Goal: Task Accomplishment & Management: Manage account settings

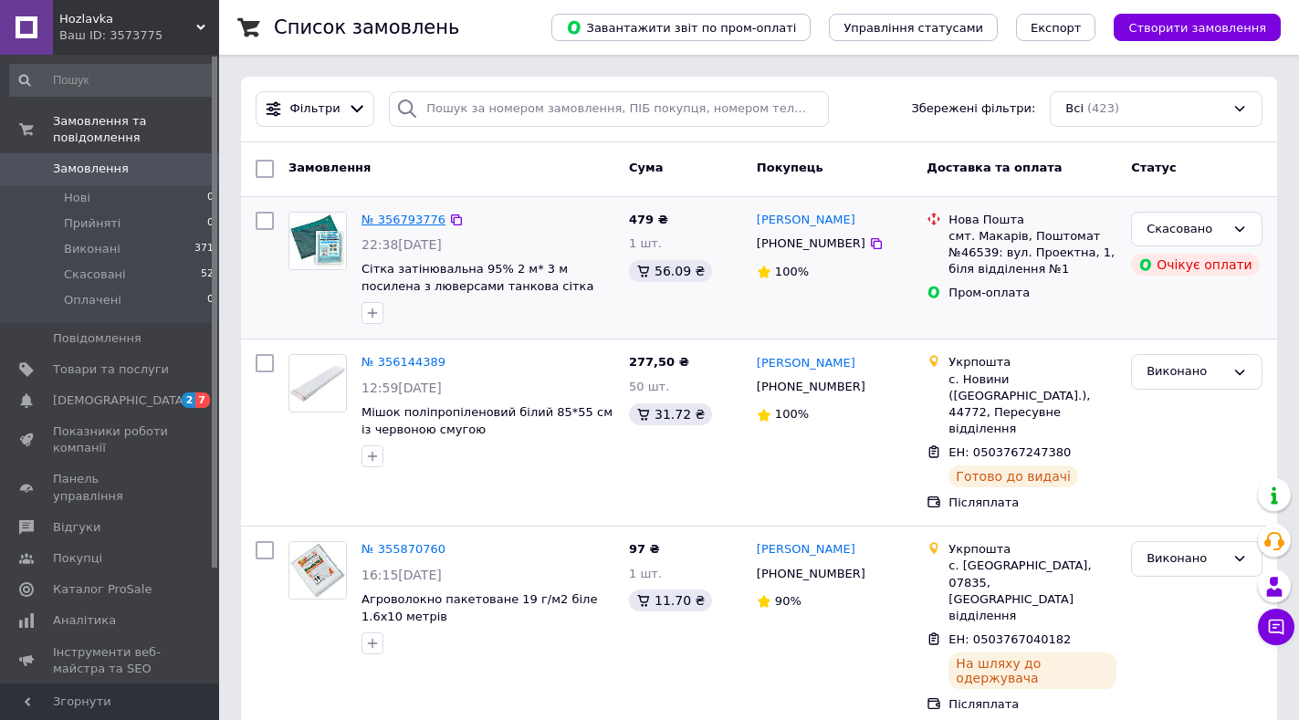
click at [393, 220] on link "№ 356793776" at bounding box center [403, 220] width 84 height 14
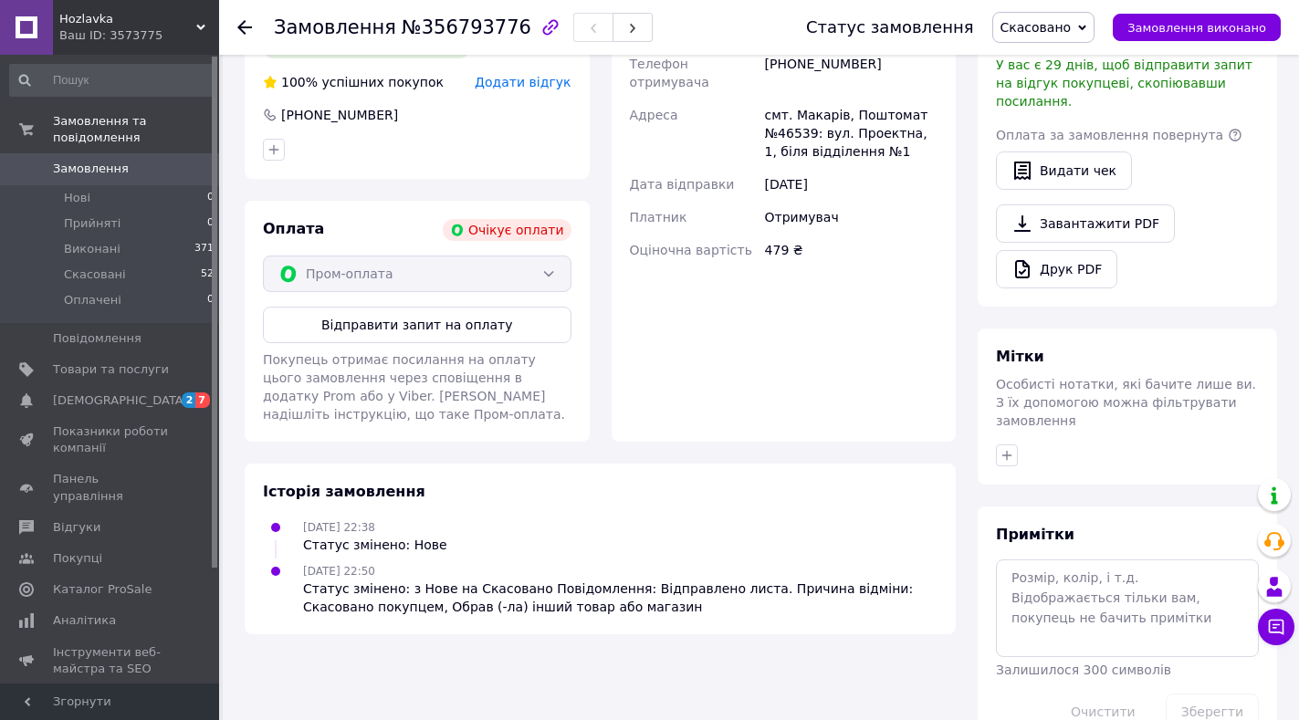
scroll to position [598, 0]
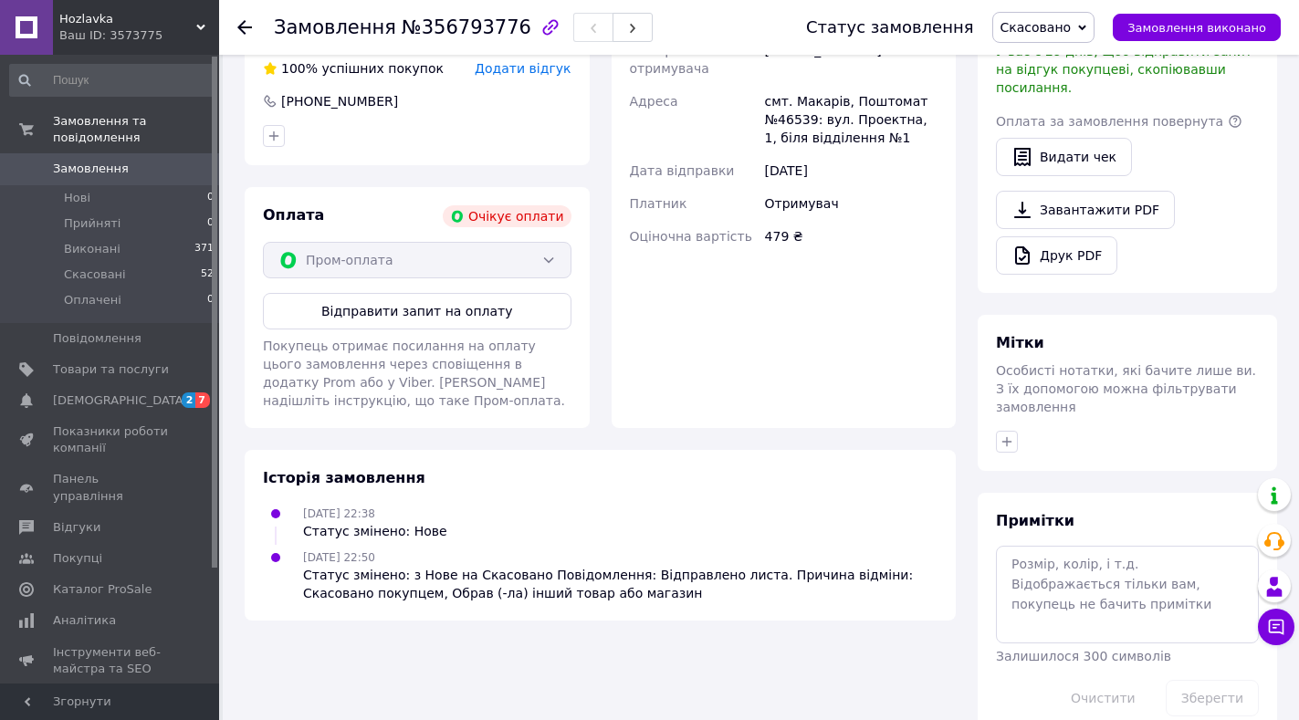
click at [242, 24] on use at bounding box center [244, 27] width 15 height 15
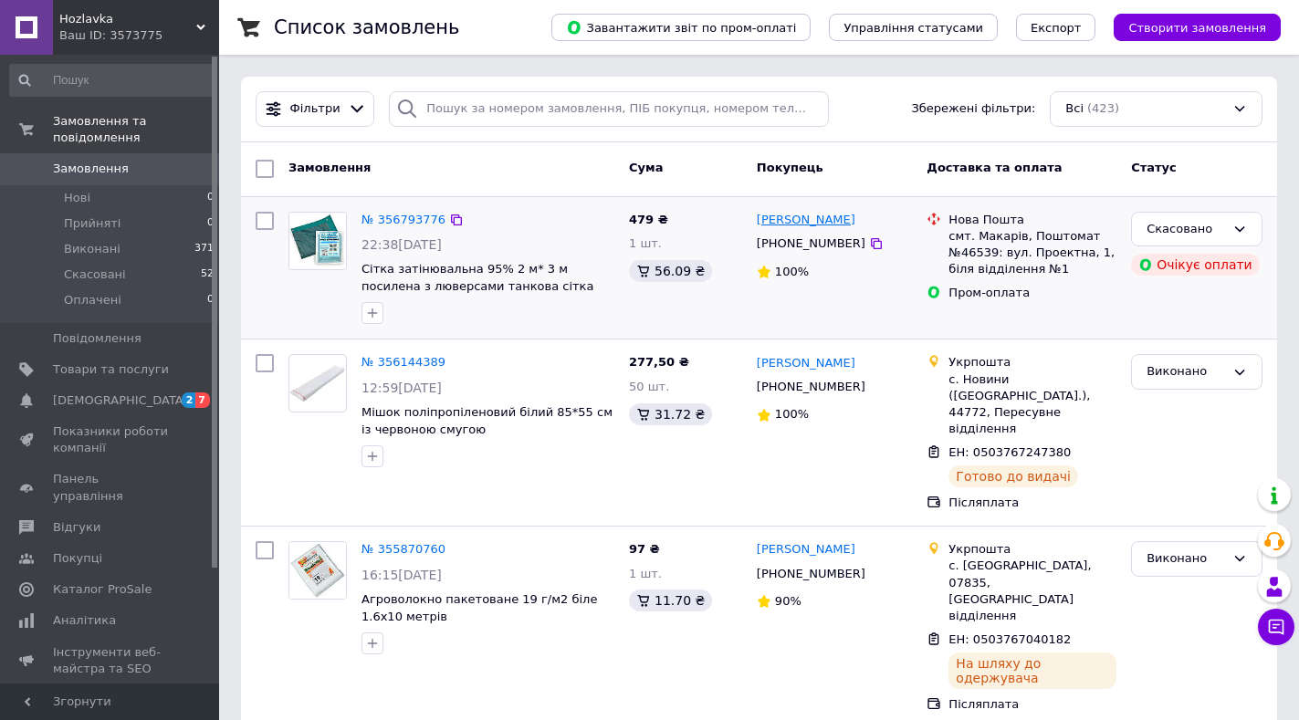
click at [776, 222] on link "Александр Проценко" at bounding box center [805, 220] width 99 height 17
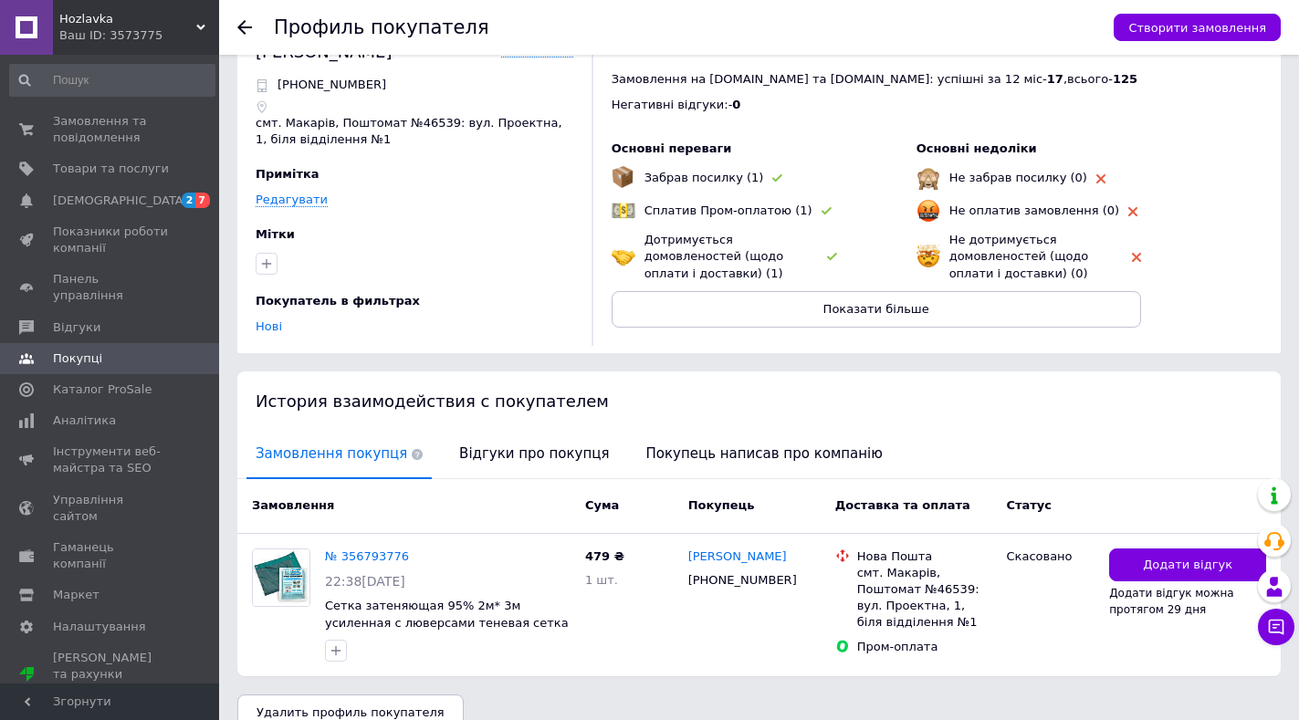
scroll to position [79, 0]
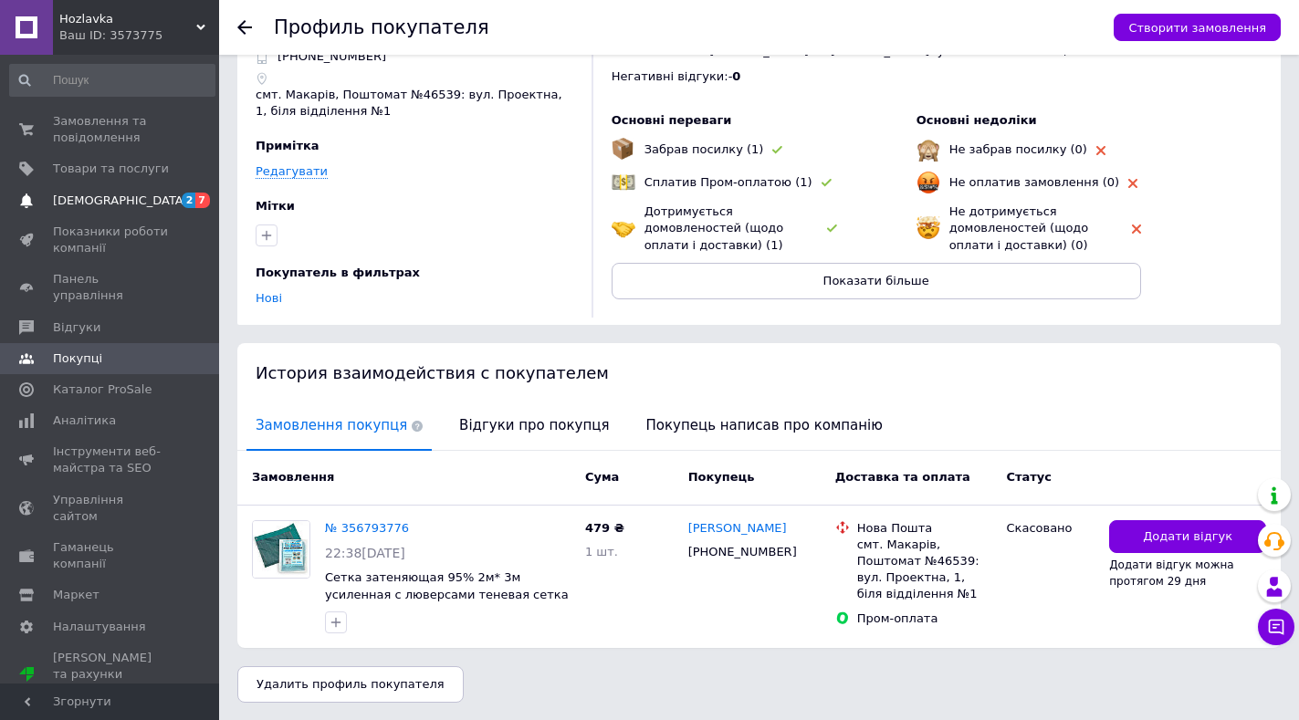
click at [91, 196] on span "[DEMOGRAPHIC_DATA]" at bounding box center [120, 201] width 135 height 16
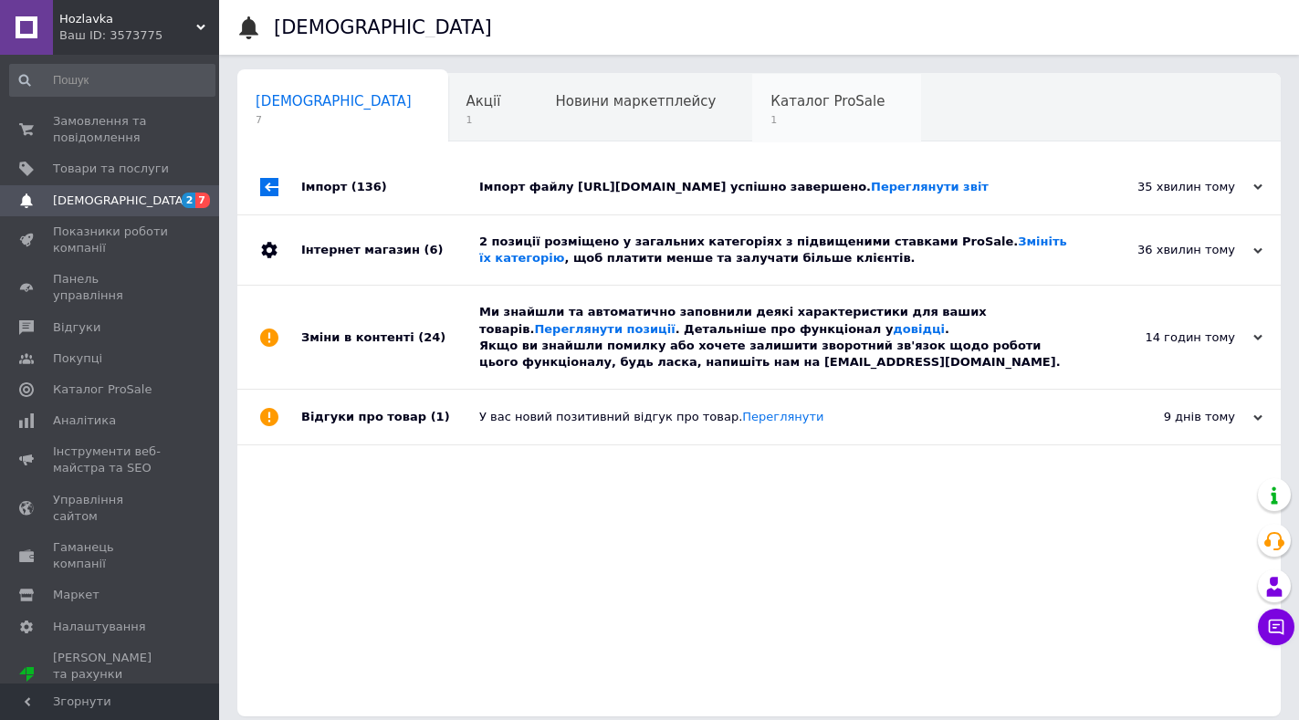
click at [752, 86] on div "Каталог ProSale 1" at bounding box center [836, 108] width 169 height 69
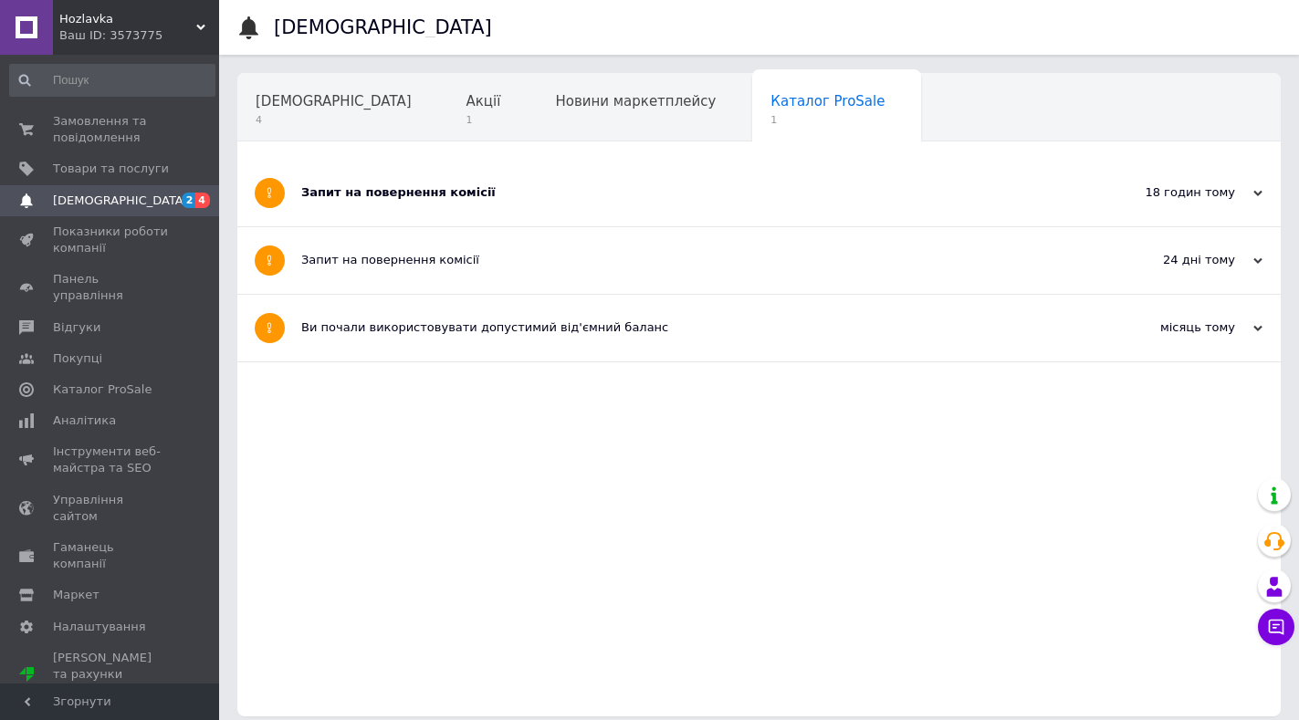
click at [427, 187] on div "Запит на повернення комісії" at bounding box center [690, 192] width 778 height 16
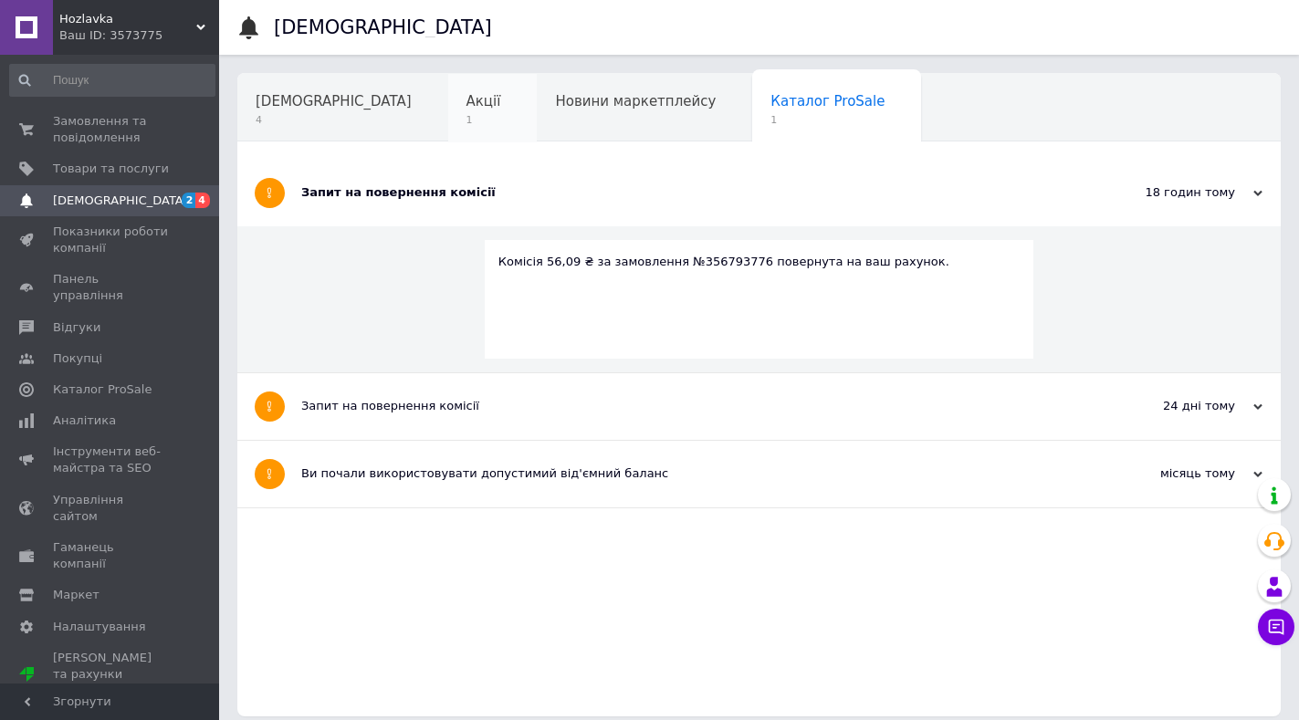
click at [466, 107] on span "Акції" at bounding box center [483, 101] width 35 height 16
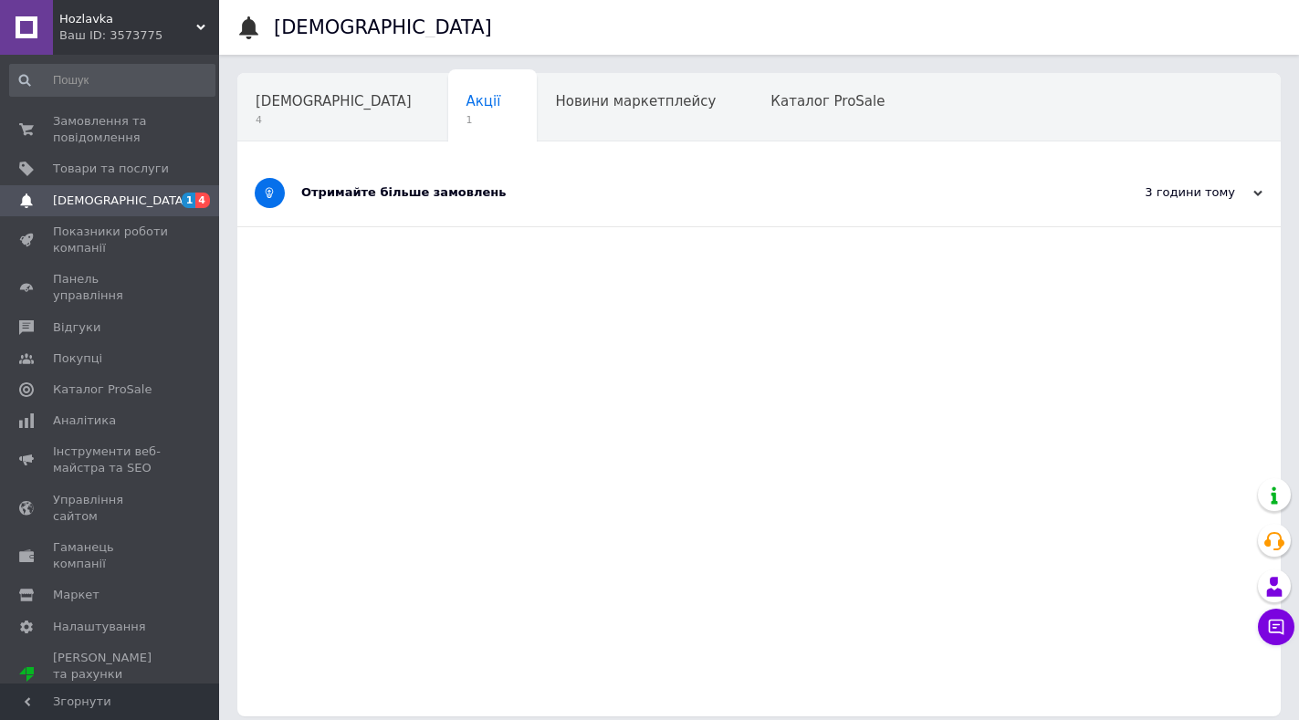
click at [414, 196] on div "Отримайте більше замовлень" at bounding box center [690, 192] width 778 height 16
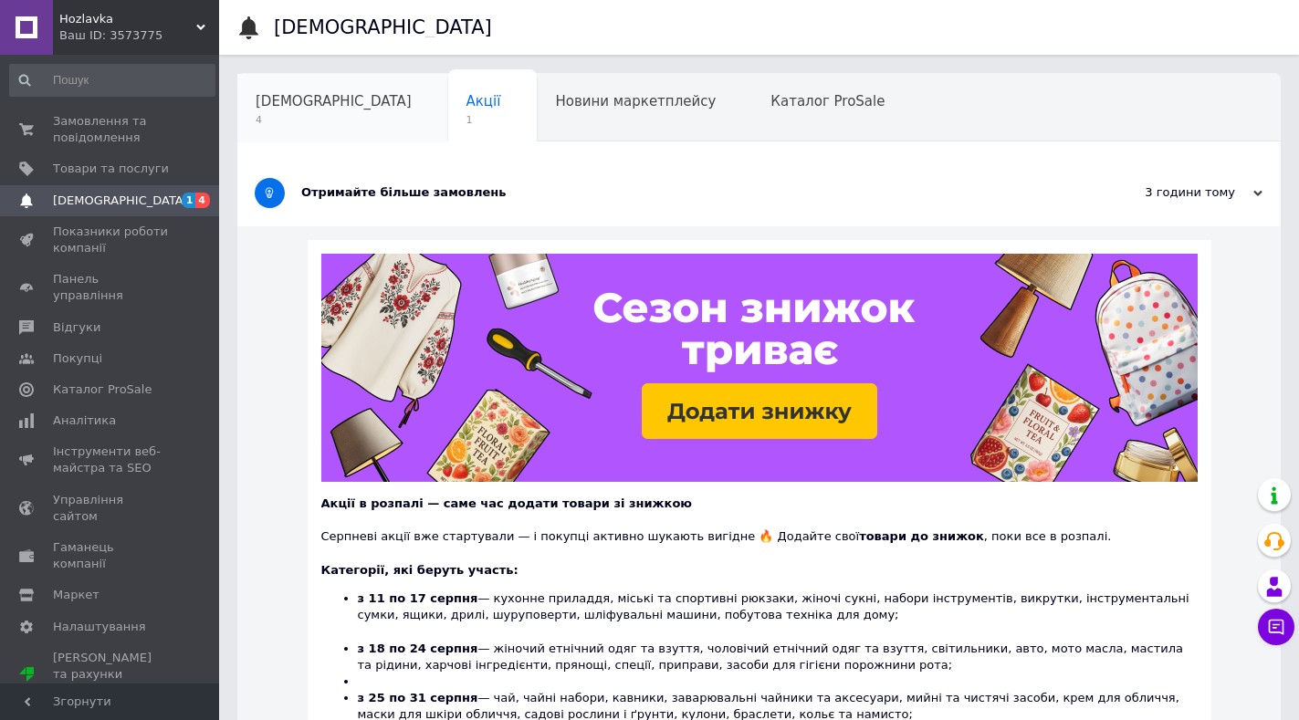
click at [268, 88] on div "Сповіщення 4" at bounding box center [342, 108] width 211 height 69
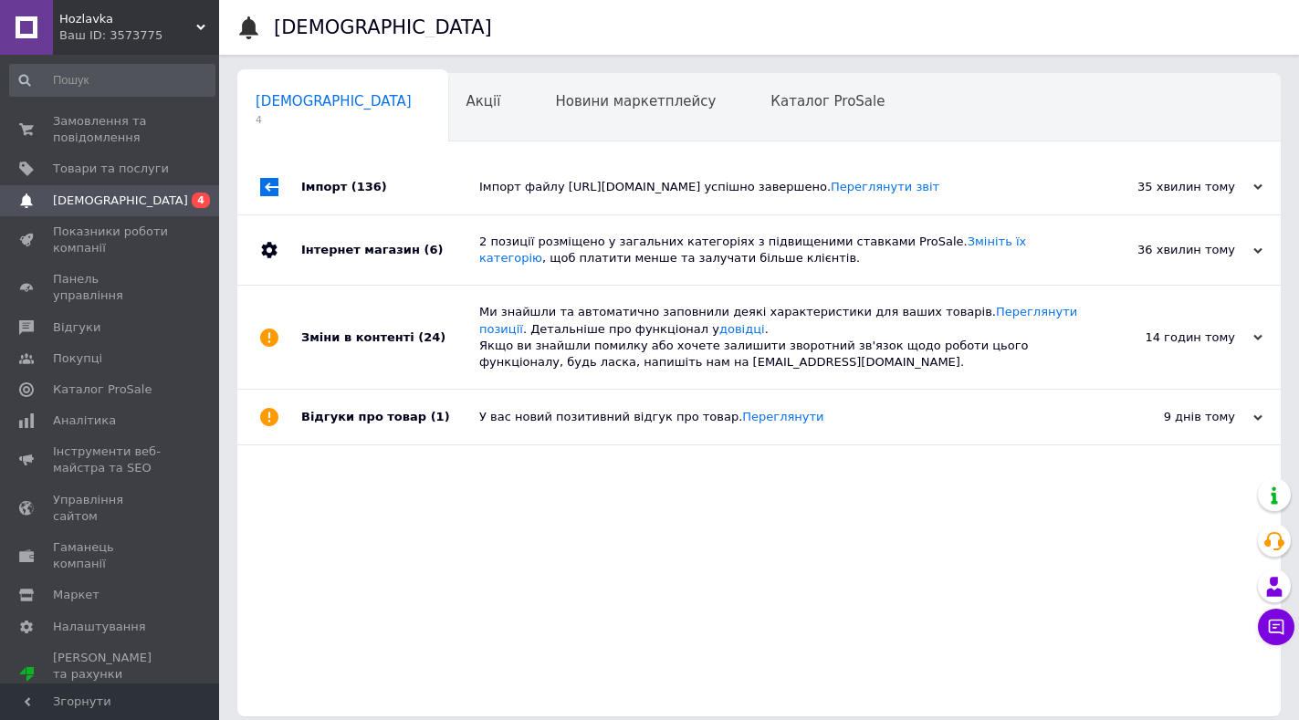
click at [606, 195] on div "Імпорт файлу https://torgmarket.com.ua/yandex_market.xml?hash_tag=986d7c2f08ca5…" at bounding box center [779, 187] width 600 height 16
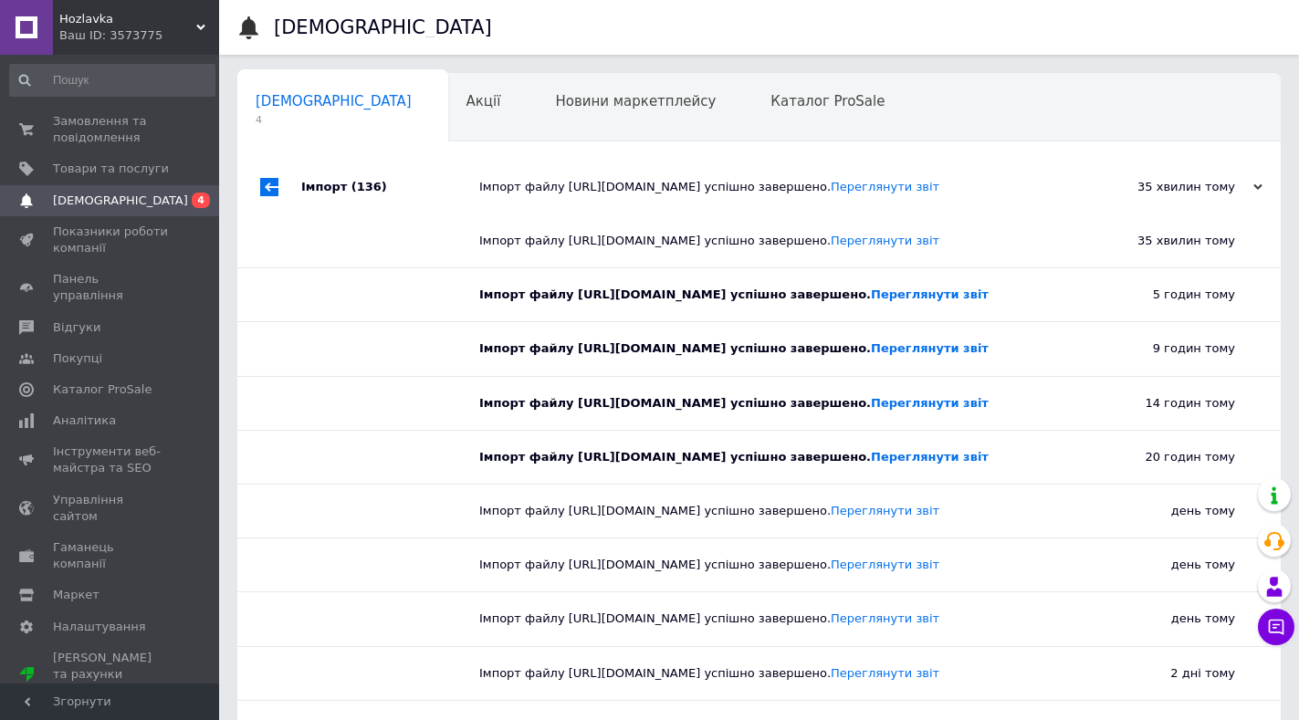
click at [599, 195] on div "Імпорт файлу https://torgmarket.com.ua/yandex_market.xml?hash_tag=986d7c2f08ca5…" at bounding box center [779, 187] width 600 height 16
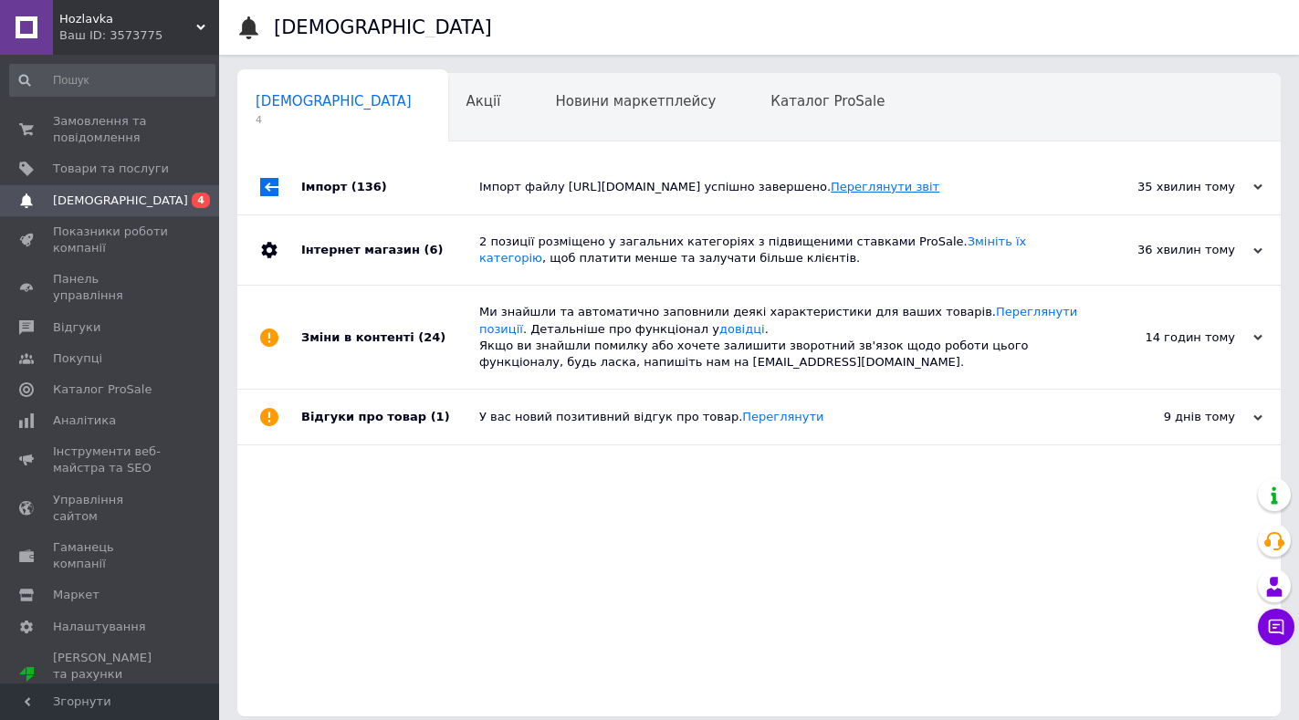
click at [830, 193] on link "Переглянути звіт" at bounding box center [884, 187] width 109 height 14
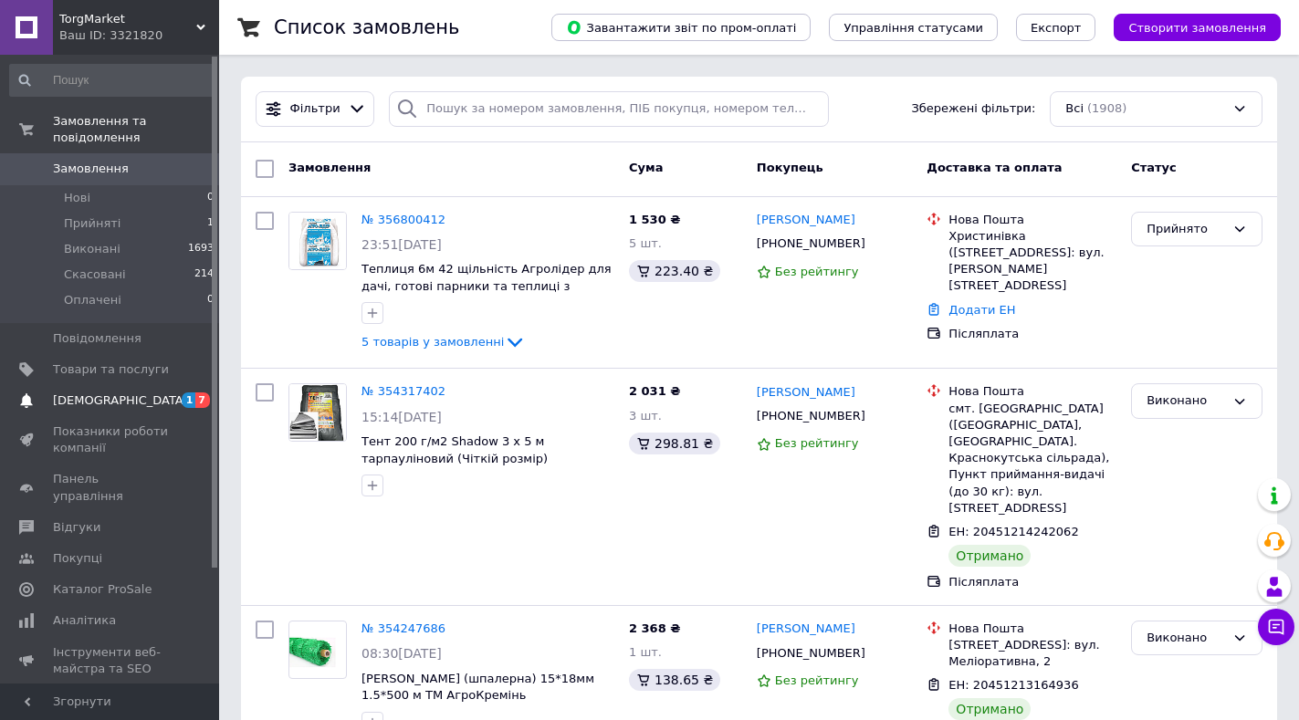
click at [64, 392] on span "[DEMOGRAPHIC_DATA]" at bounding box center [120, 400] width 135 height 16
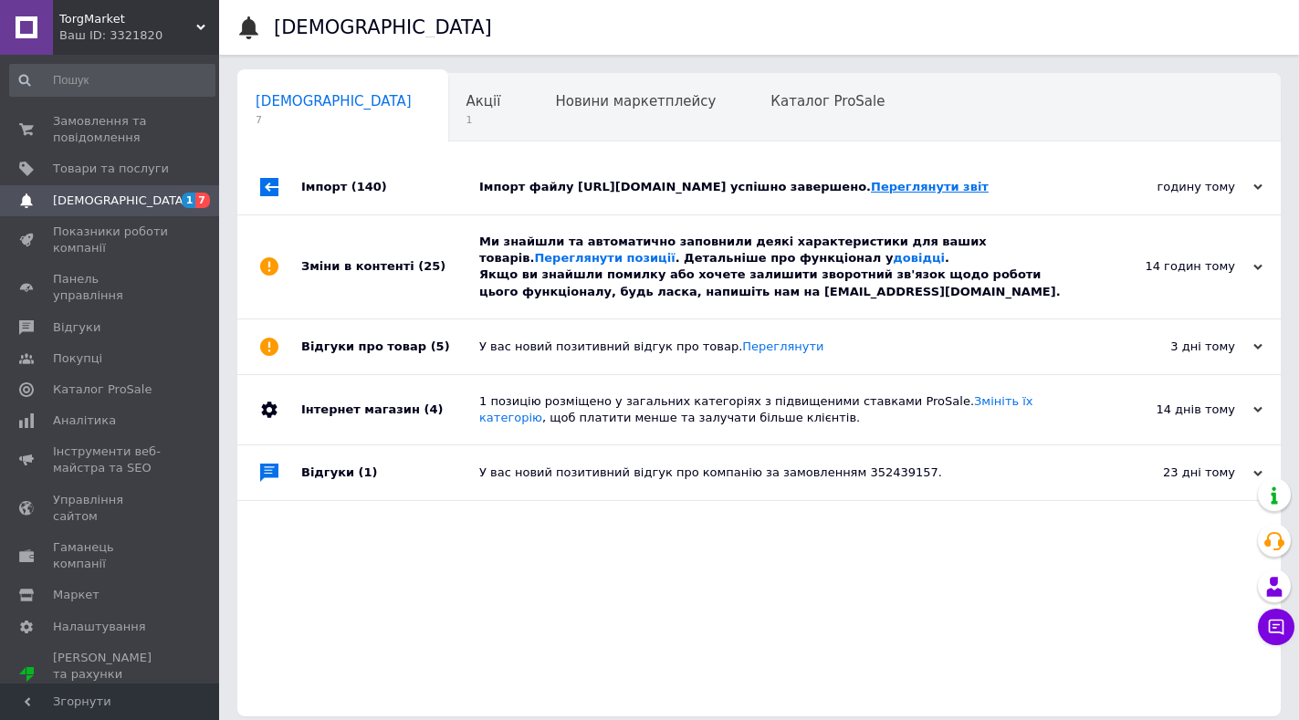
click at [871, 193] on link "Переглянути звіт" at bounding box center [930, 187] width 118 height 14
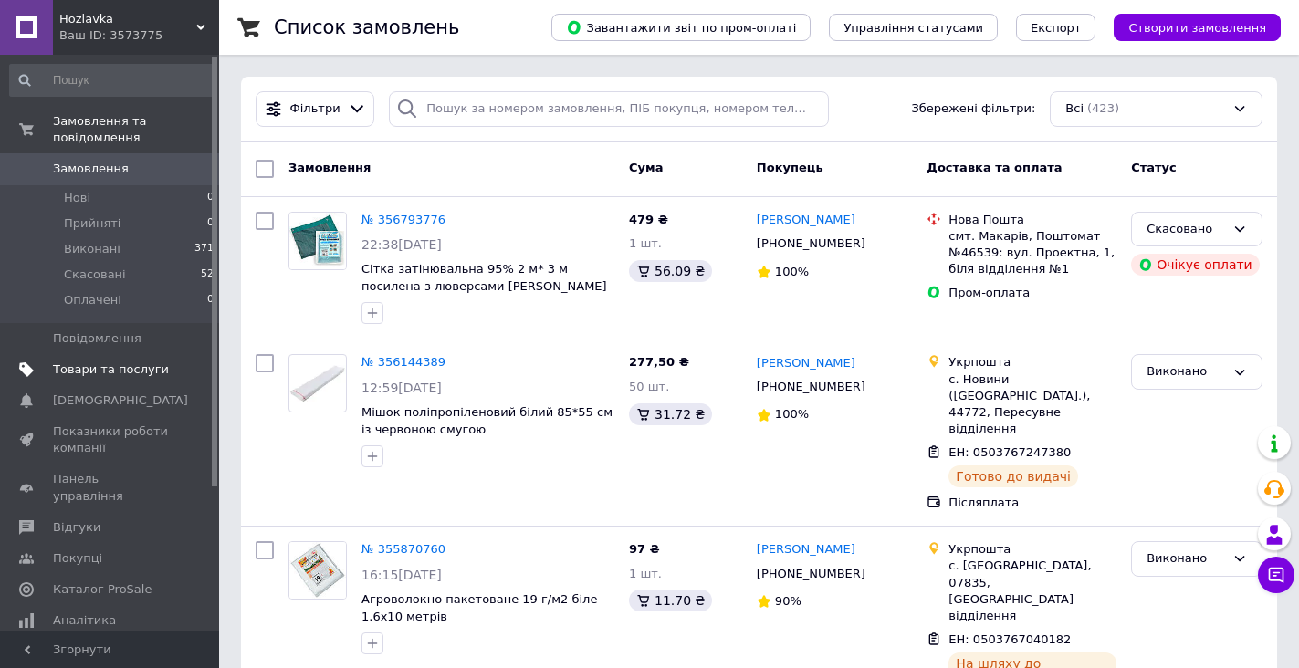
click at [90, 361] on span "Товари та послуги" at bounding box center [111, 369] width 116 height 16
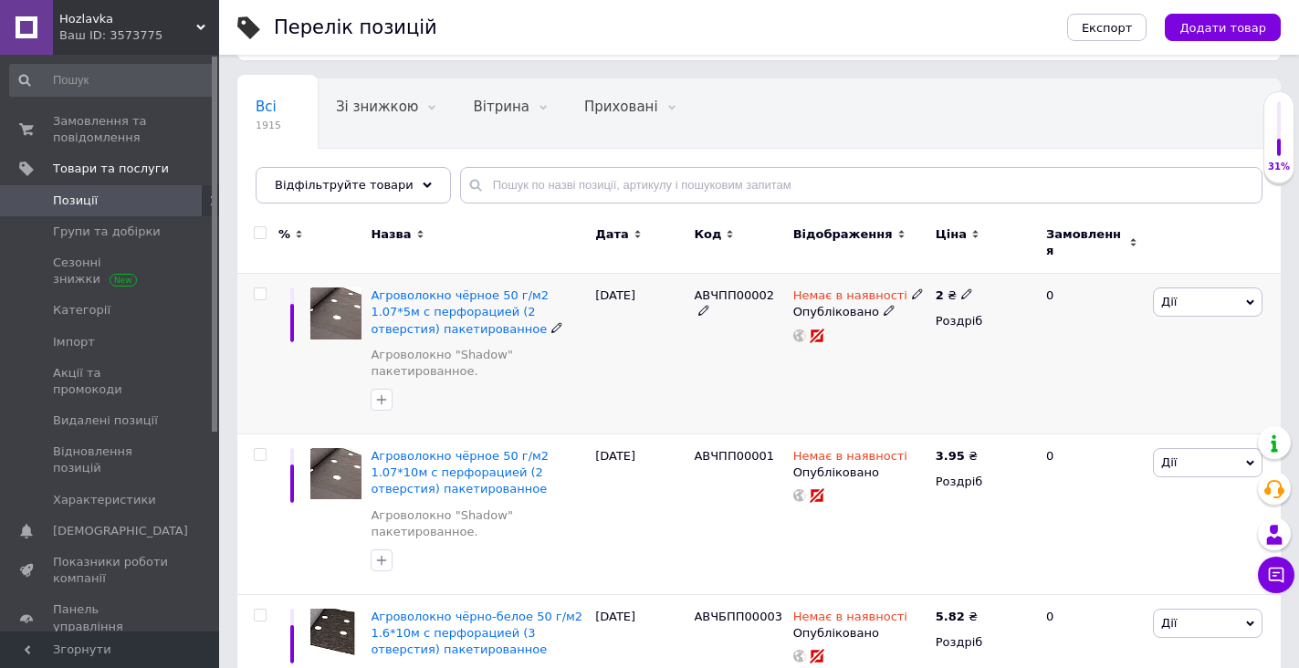
scroll to position [91, 0]
click at [964, 288] on use at bounding box center [966, 293] width 10 height 10
click at [1038, 329] on span "₴" at bounding box center [1072, 344] width 175 height 35
click at [1018, 370] on li "$" at bounding box center [1072, 382] width 173 height 26
click at [879, 375] on div "Немає в наявності Опубліковано" at bounding box center [859, 353] width 142 height 161
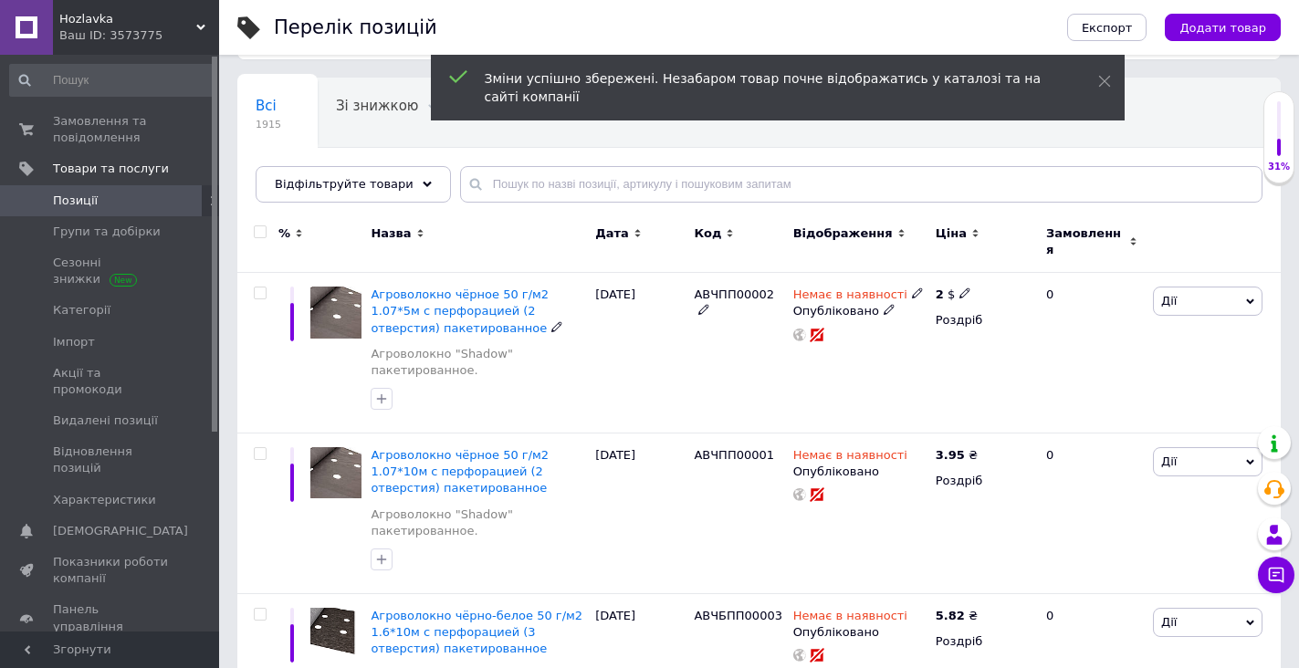
scroll to position [183, 0]
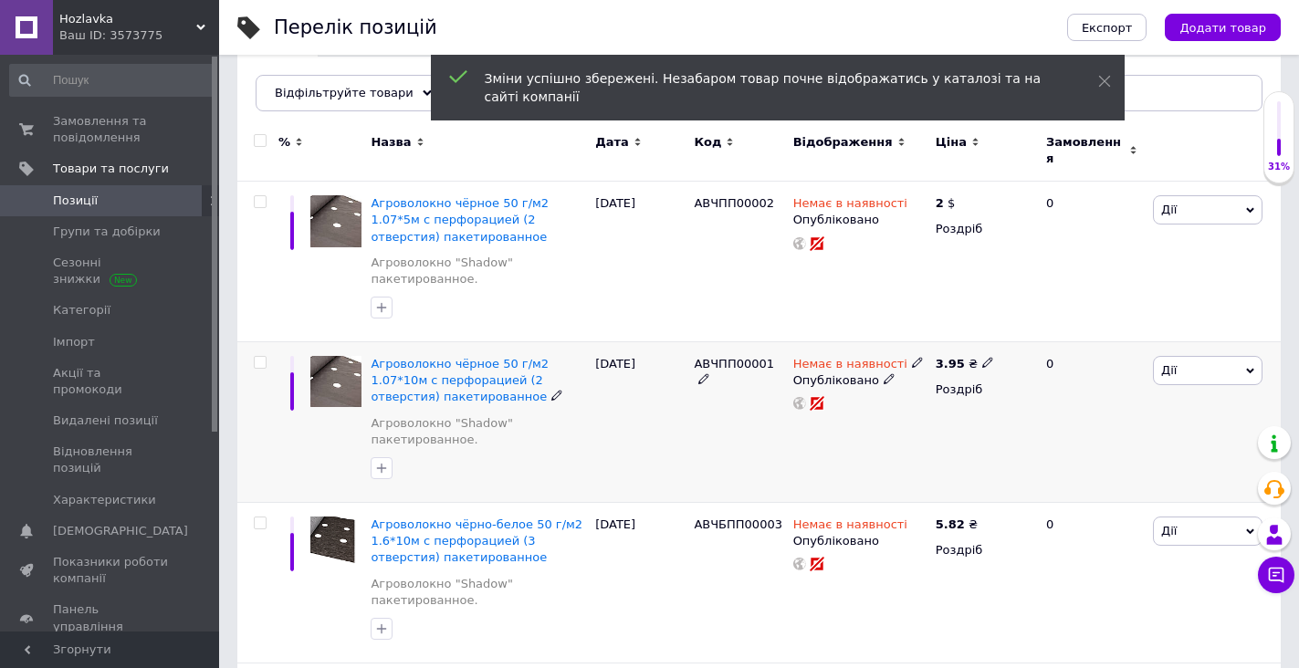
click at [983, 358] on use at bounding box center [987, 363] width 10 height 10
click at [1042, 396] on span "₴" at bounding box center [1089, 413] width 175 height 35
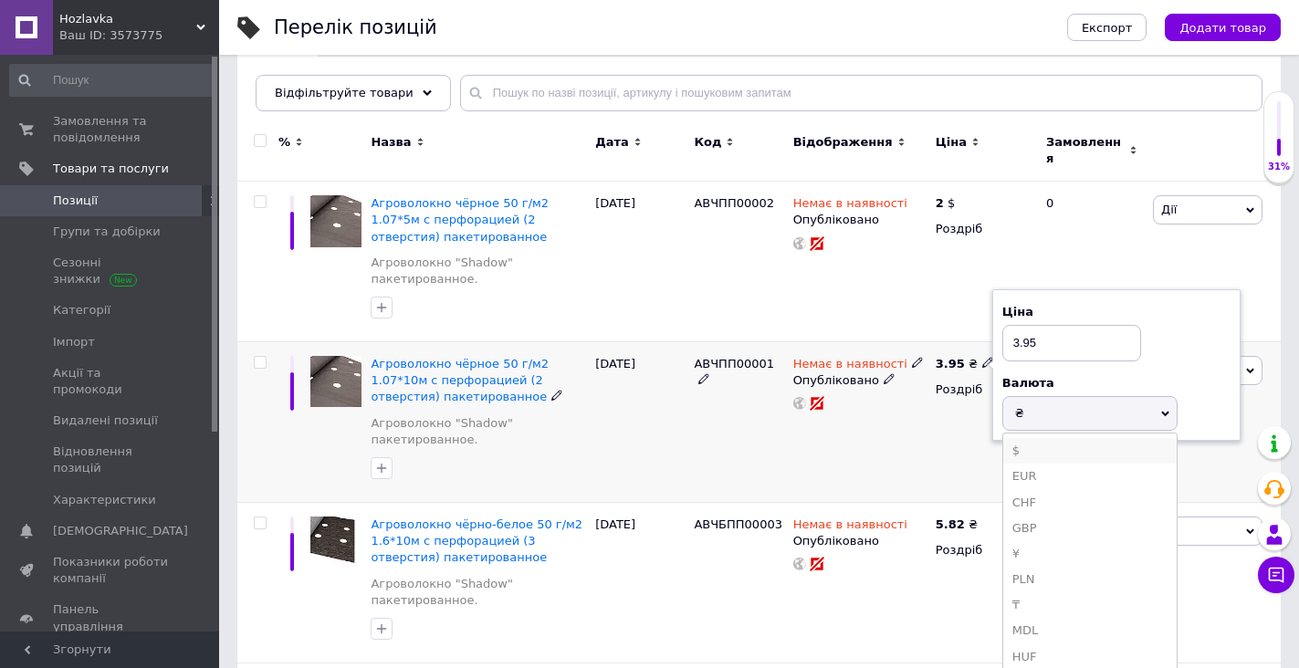
click at [1023, 439] on li "$" at bounding box center [1089, 451] width 173 height 26
click at [883, 424] on div "Немає в наявності Опубліковано" at bounding box center [859, 422] width 142 height 161
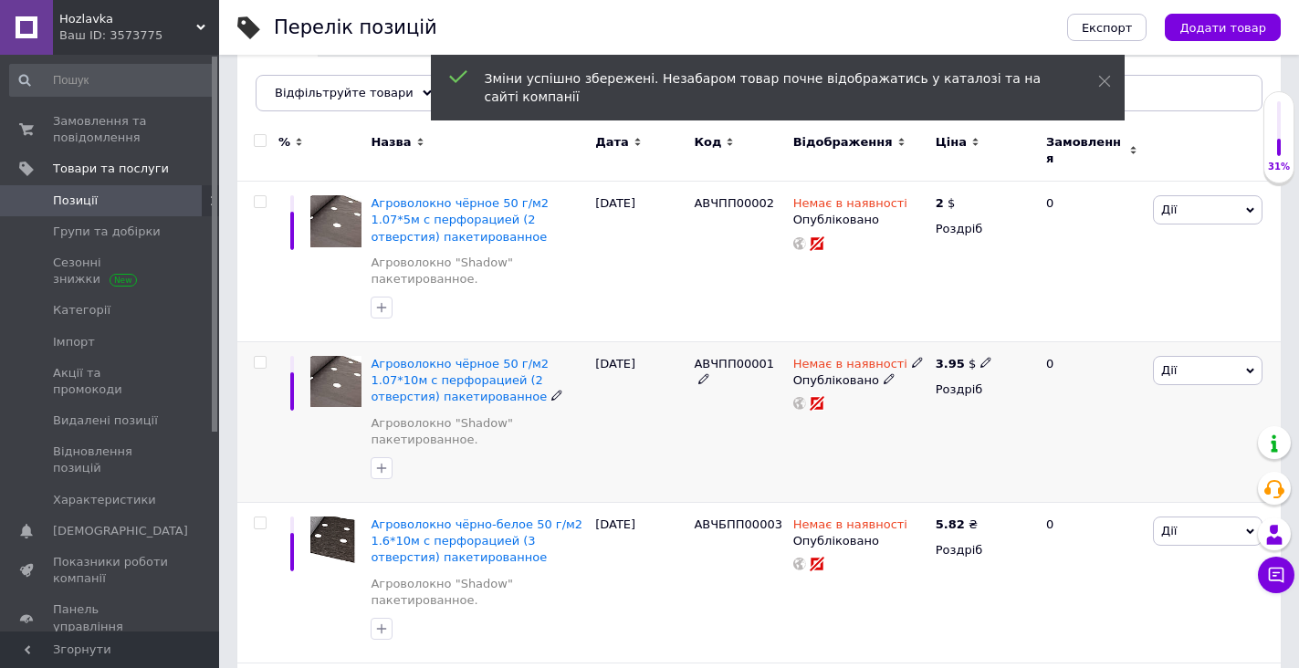
scroll to position [365, 0]
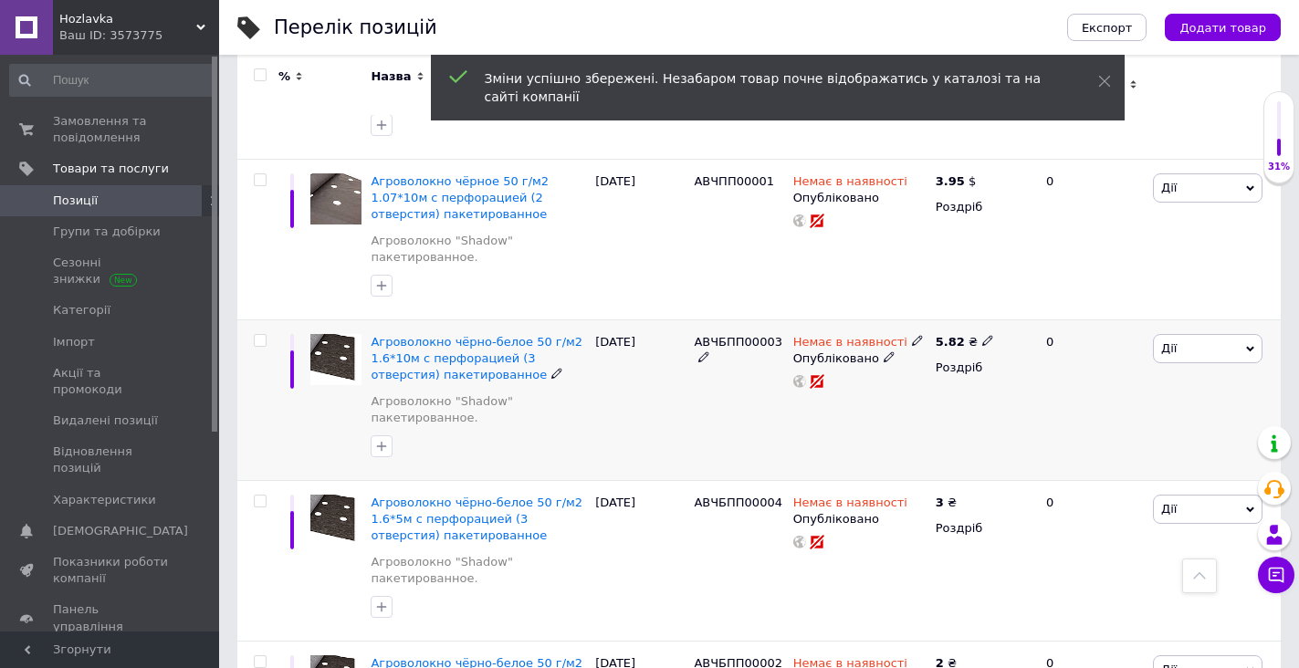
click at [982, 335] on icon at bounding box center [987, 340] width 11 height 11
click at [1024, 374] on span "₴" at bounding box center [1089, 391] width 175 height 35
click at [1028, 420] on li "$" at bounding box center [1089, 429] width 173 height 26
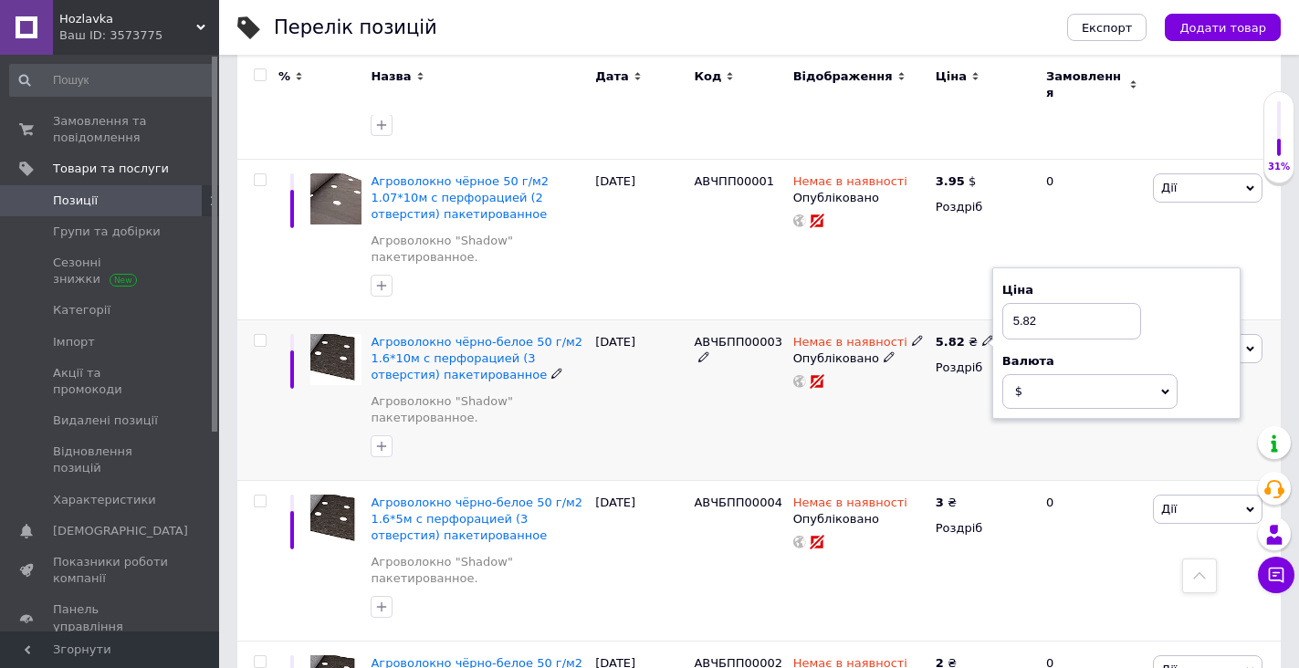
click at [857, 405] on div "Немає в наявності Опубліковано" at bounding box center [859, 400] width 142 height 161
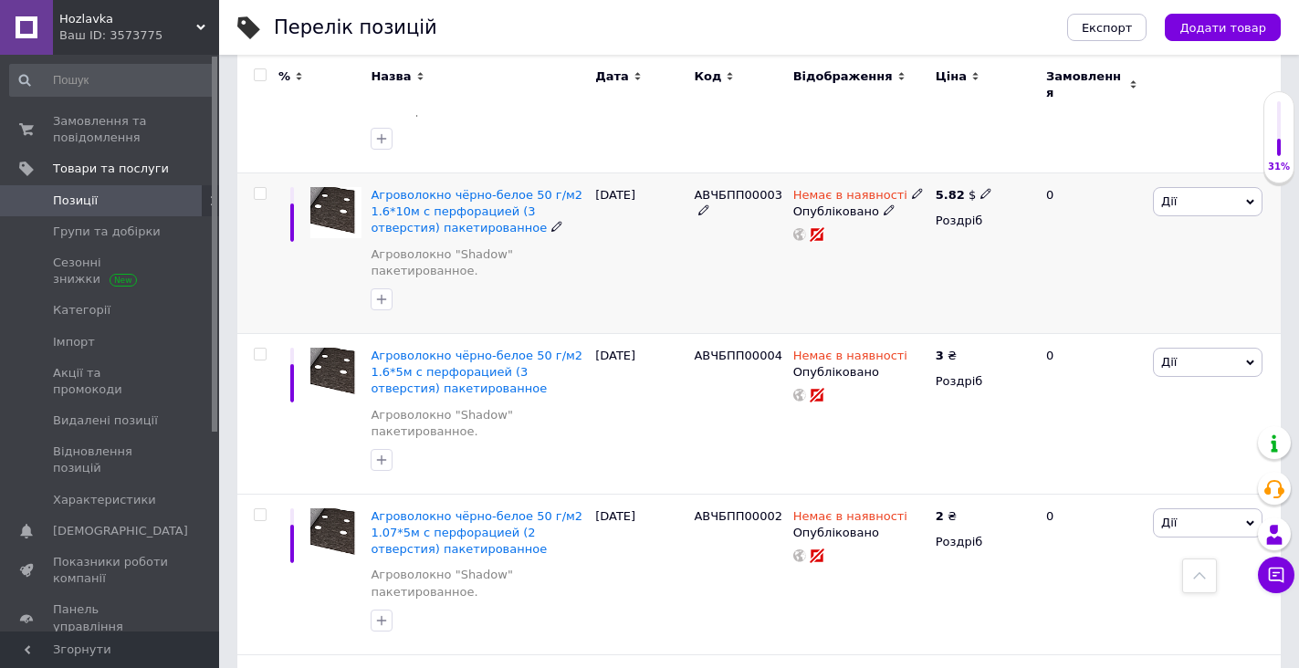
scroll to position [548, 0]
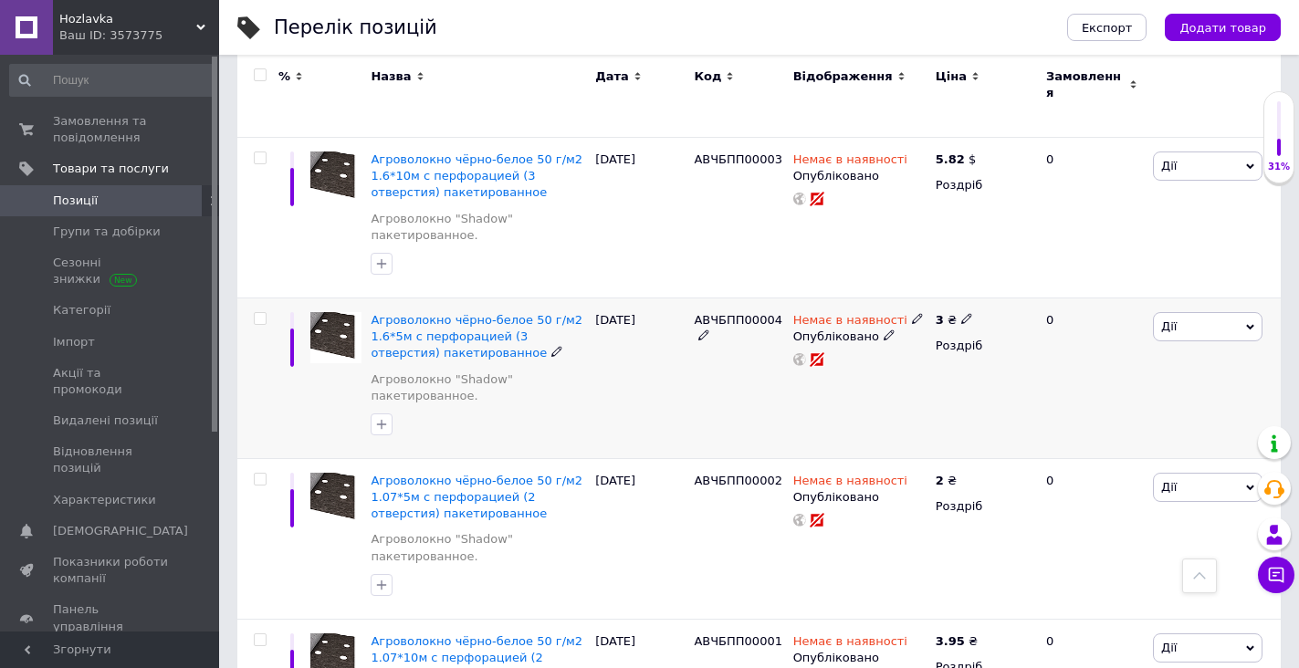
click at [965, 314] on use at bounding box center [966, 319] width 10 height 10
click at [1026, 353] on span "₴" at bounding box center [1072, 369] width 175 height 35
click at [1016, 394] on li "$" at bounding box center [1072, 407] width 173 height 26
click at [892, 399] on div "Немає в наявності Опубліковано" at bounding box center [859, 377] width 142 height 161
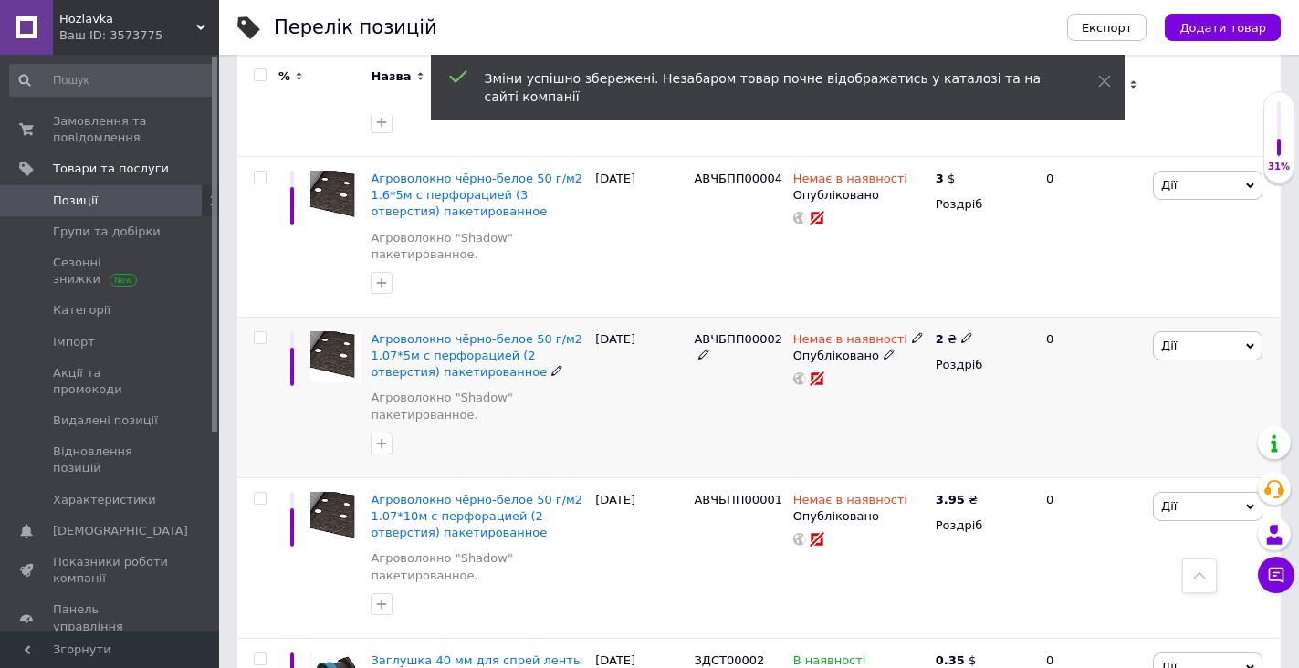
scroll to position [730, 0]
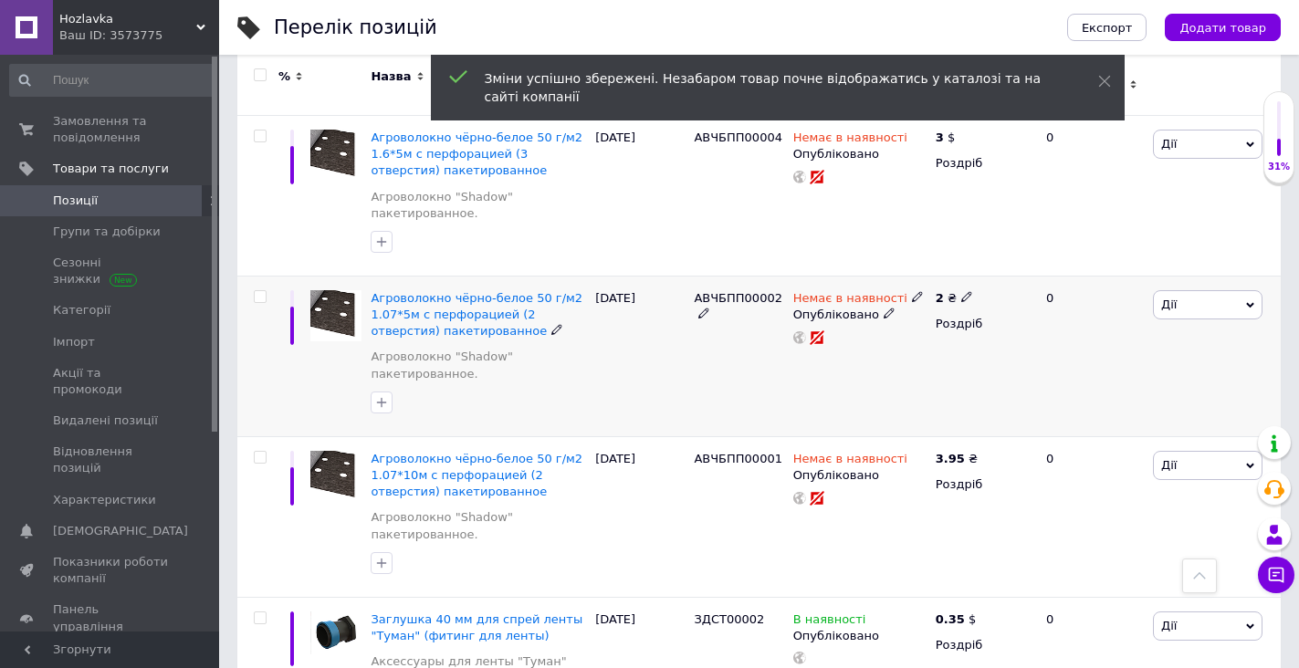
click at [964, 292] on use at bounding box center [966, 297] width 10 height 10
click at [1040, 339] on span "₴" at bounding box center [1072, 347] width 175 height 35
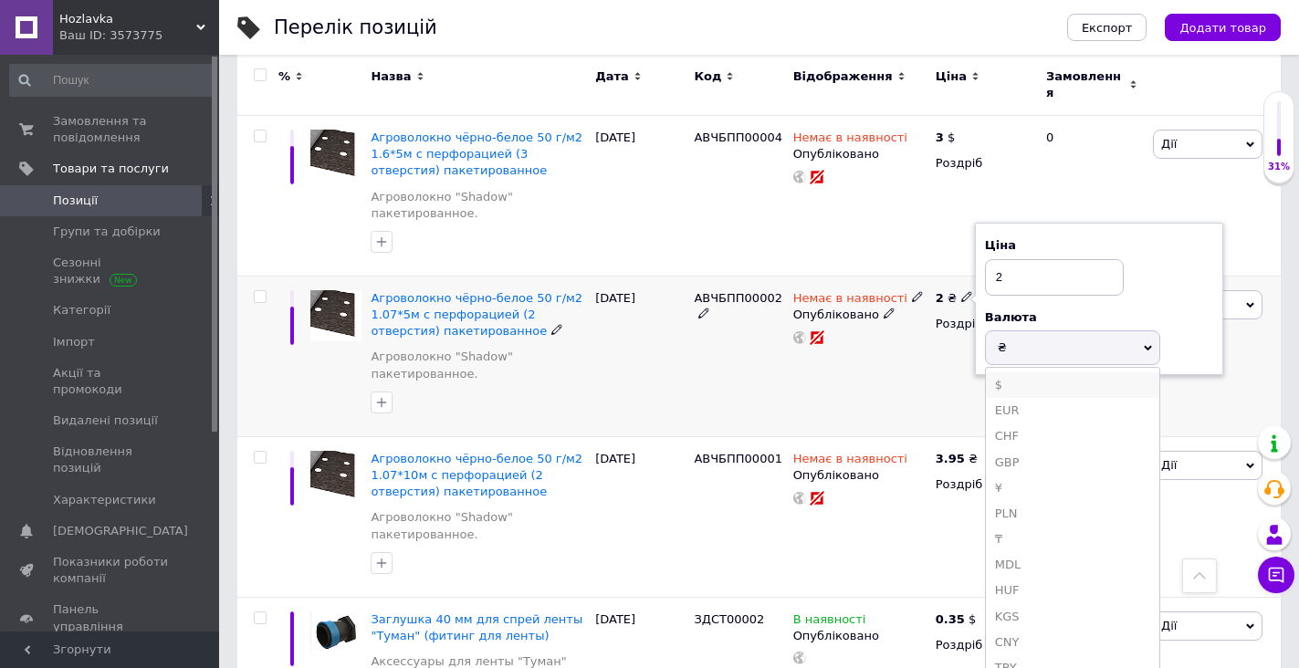
click at [1019, 372] on li "$" at bounding box center [1072, 385] width 173 height 26
click at [845, 386] on div "Немає в наявності Опубліковано" at bounding box center [859, 356] width 142 height 161
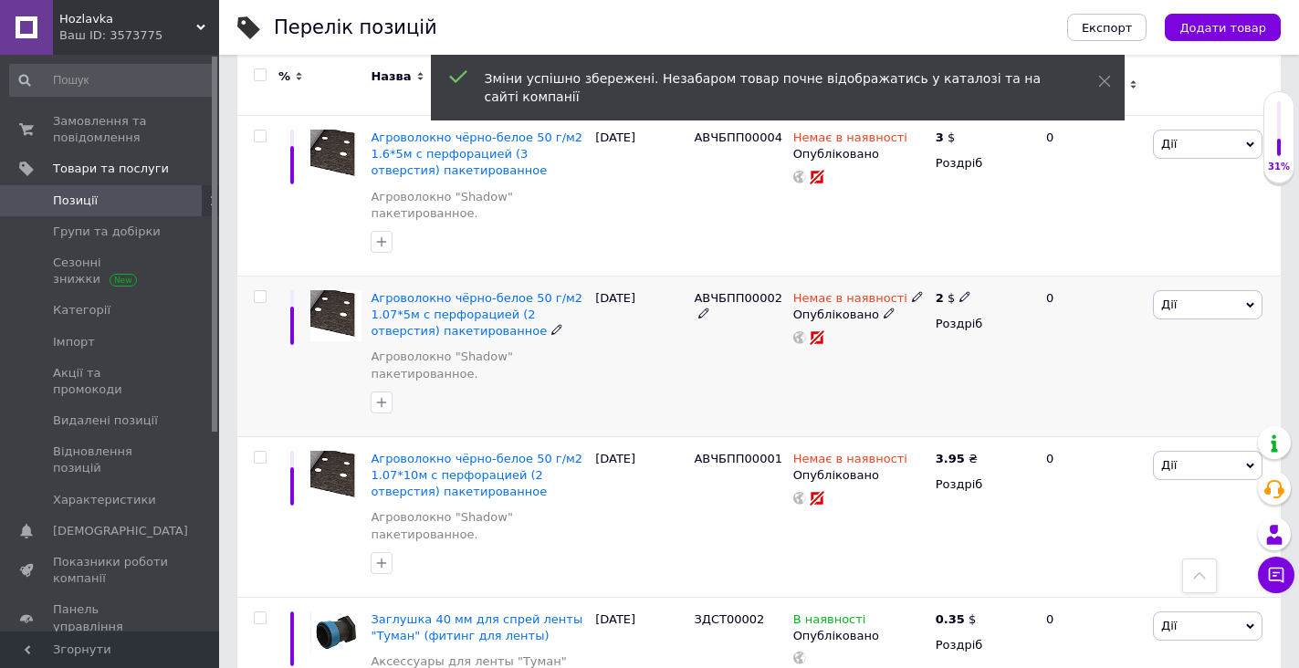
scroll to position [821, 0]
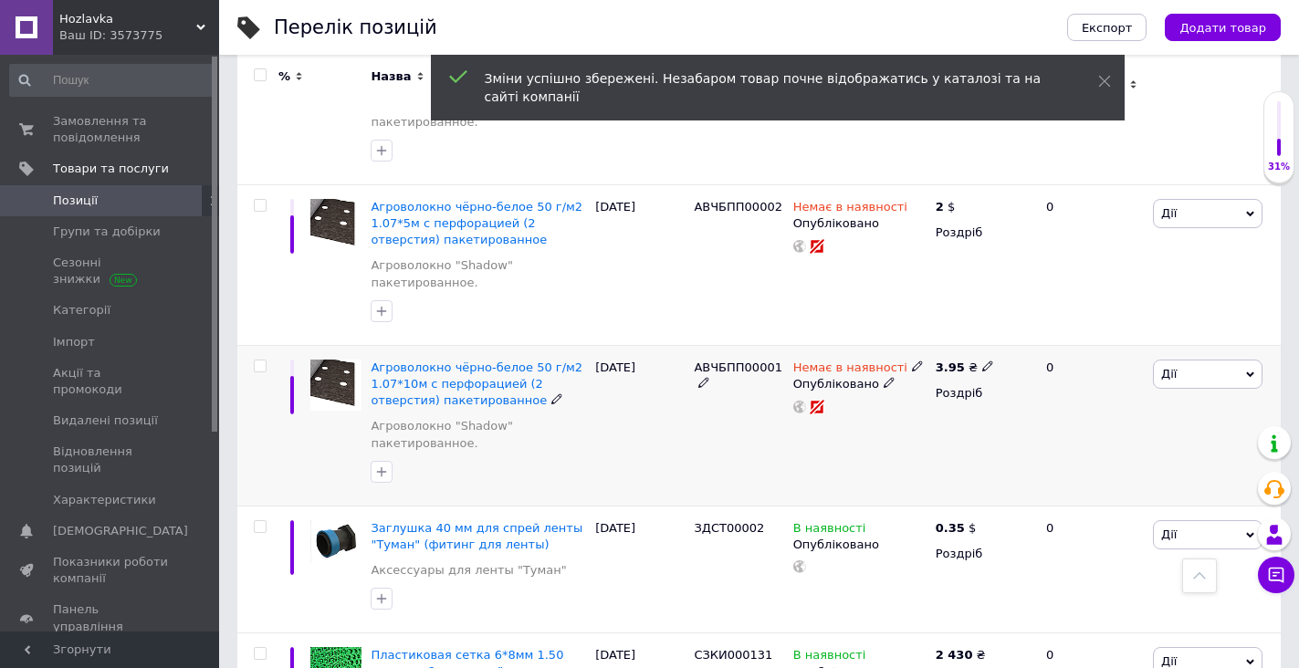
click at [982, 360] on icon at bounding box center [987, 365] width 11 height 11
click at [1038, 400] on span "₴" at bounding box center [1089, 417] width 175 height 35
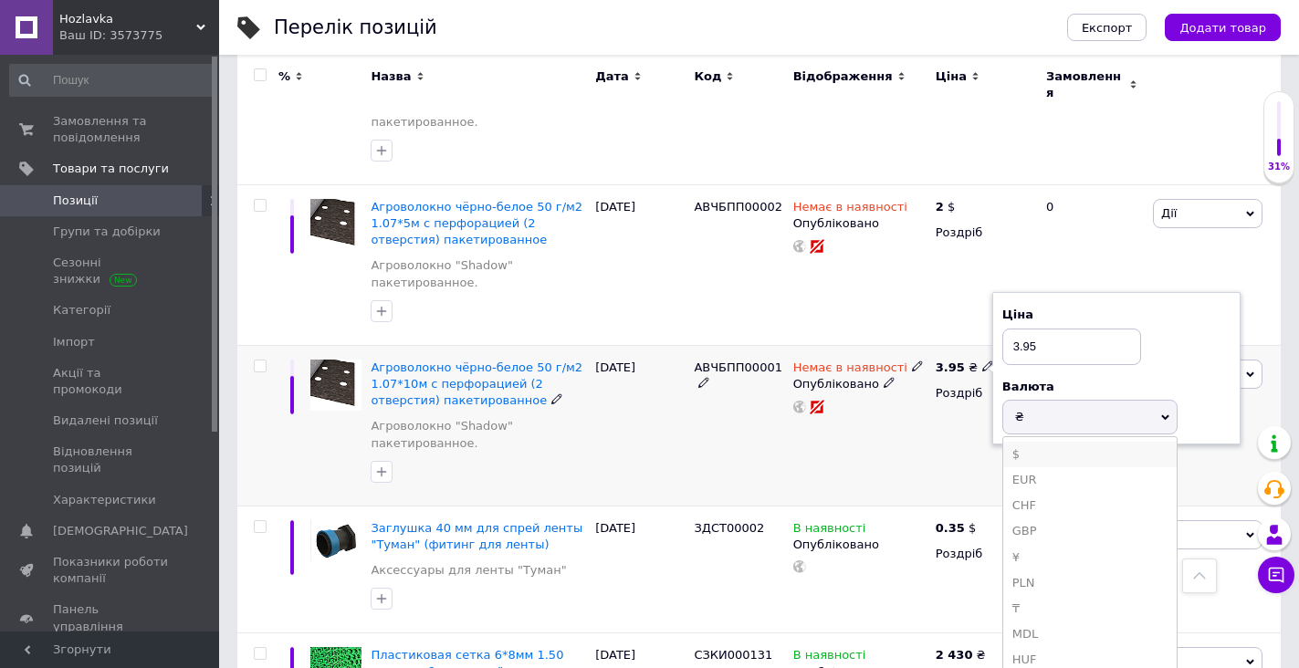
click at [1031, 442] on li "$" at bounding box center [1089, 455] width 173 height 26
click at [867, 436] on div "Немає в наявності Опубліковано" at bounding box center [859, 425] width 142 height 161
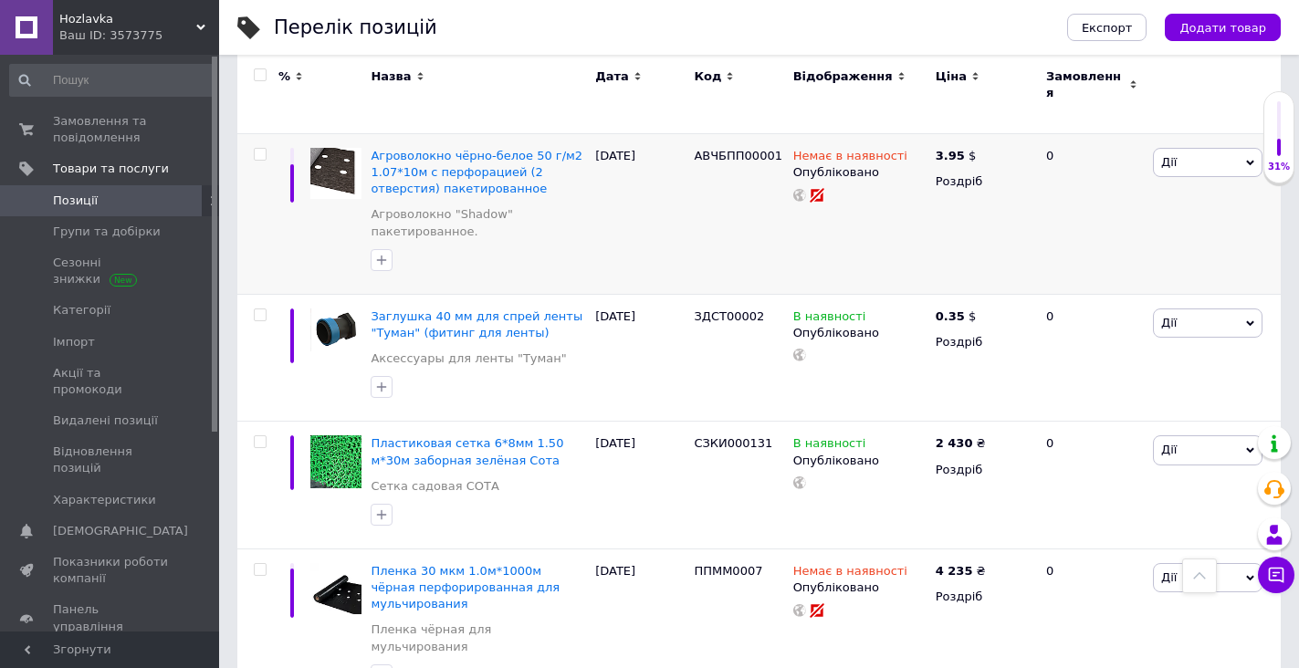
scroll to position [1004, 0]
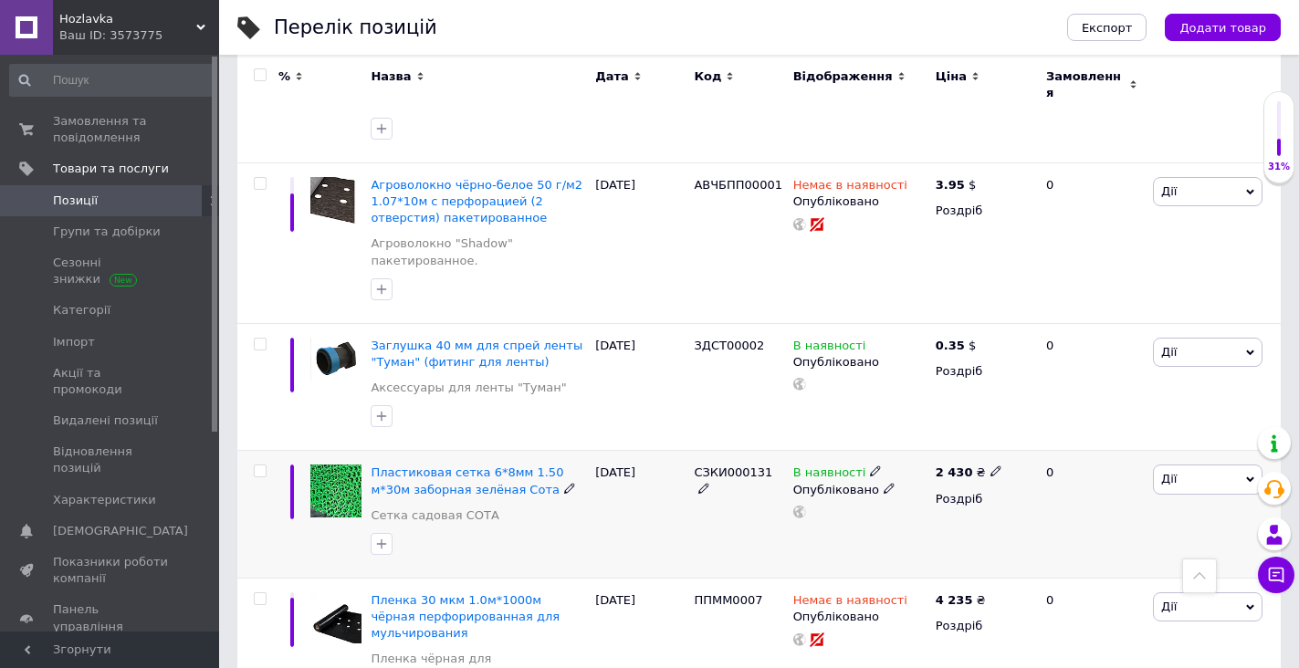
click at [870, 465] on icon at bounding box center [875, 470] width 11 height 11
click at [911, 525] on li "Готово до відправки" at bounding box center [975, 538] width 173 height 26
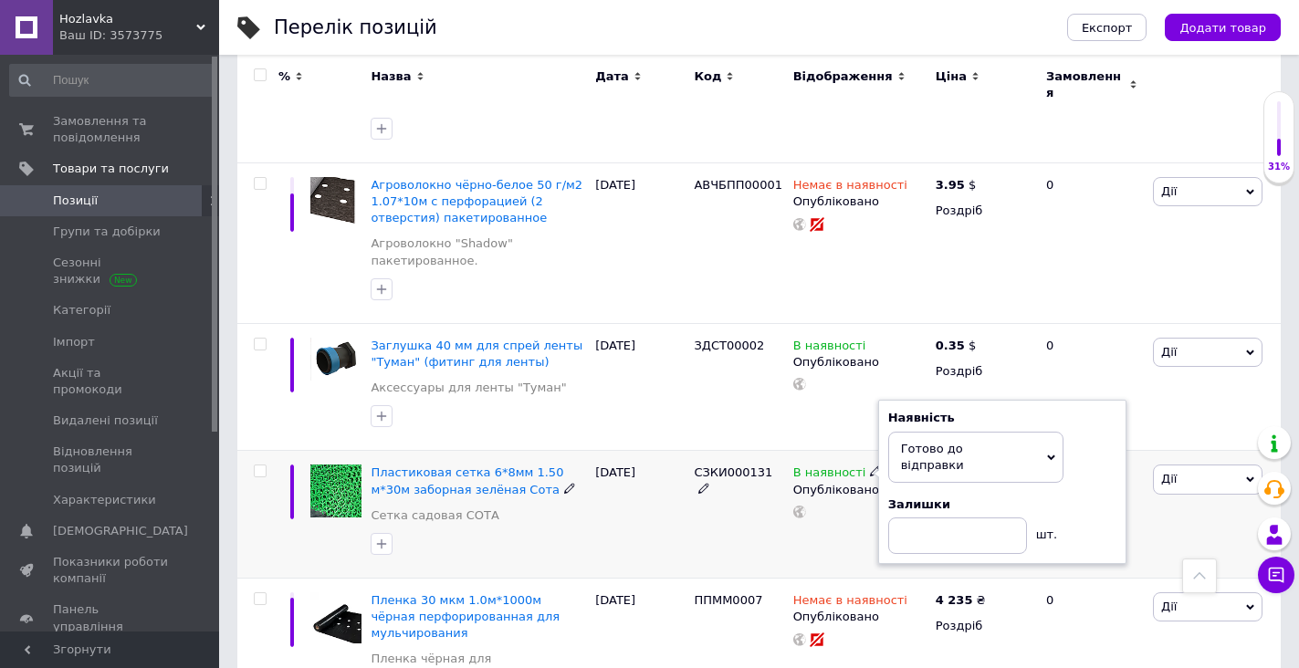
click at [823, 527] on div "В наявності Наявність Готово до відправки В наявності Немає в наявності Під зам…" at bounding box center [859, 515] width 142 height 128
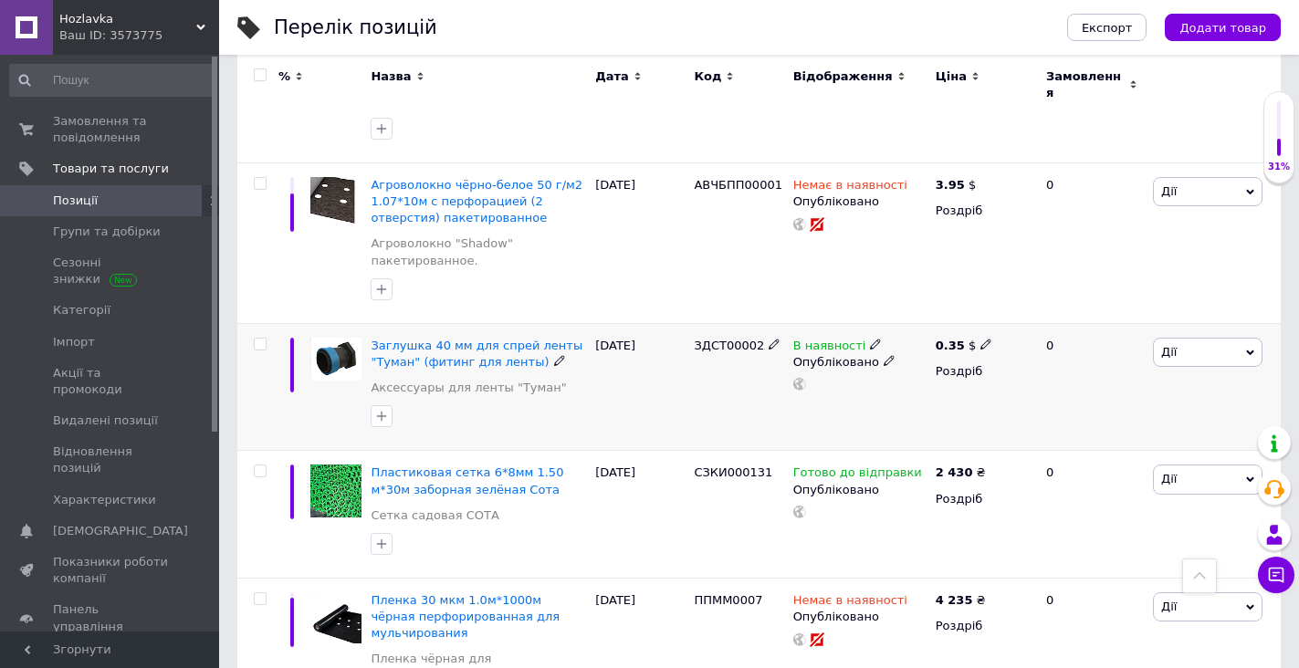
click at [870, 339] on icon at bounding box center [875, 344] width 11 height 11
click at [906, 398] on li "Готово до відправки" at bounding box center [975, 411] width 173 height 26
click at [819, 395] on div "В наявності Наявність Готово до відправки В наявності Немає в наявності Під зам…" at bounding box center [859, 387] width 142 height 128
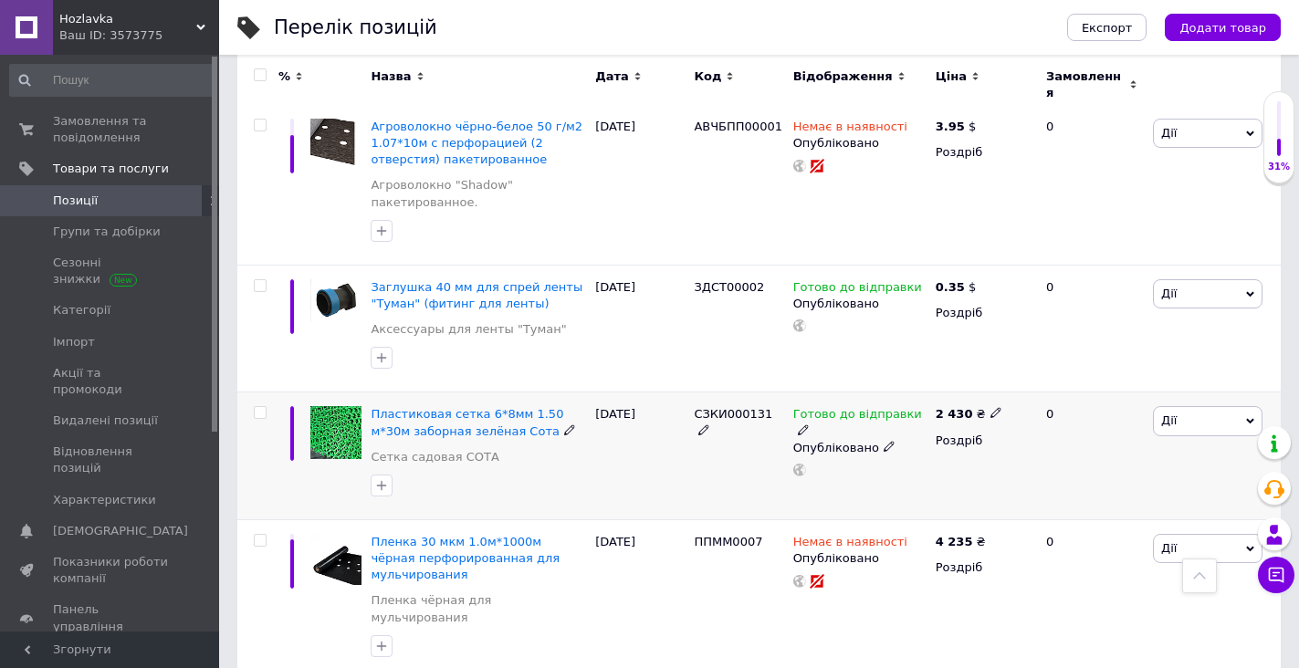
scroll to position [1095, 0]
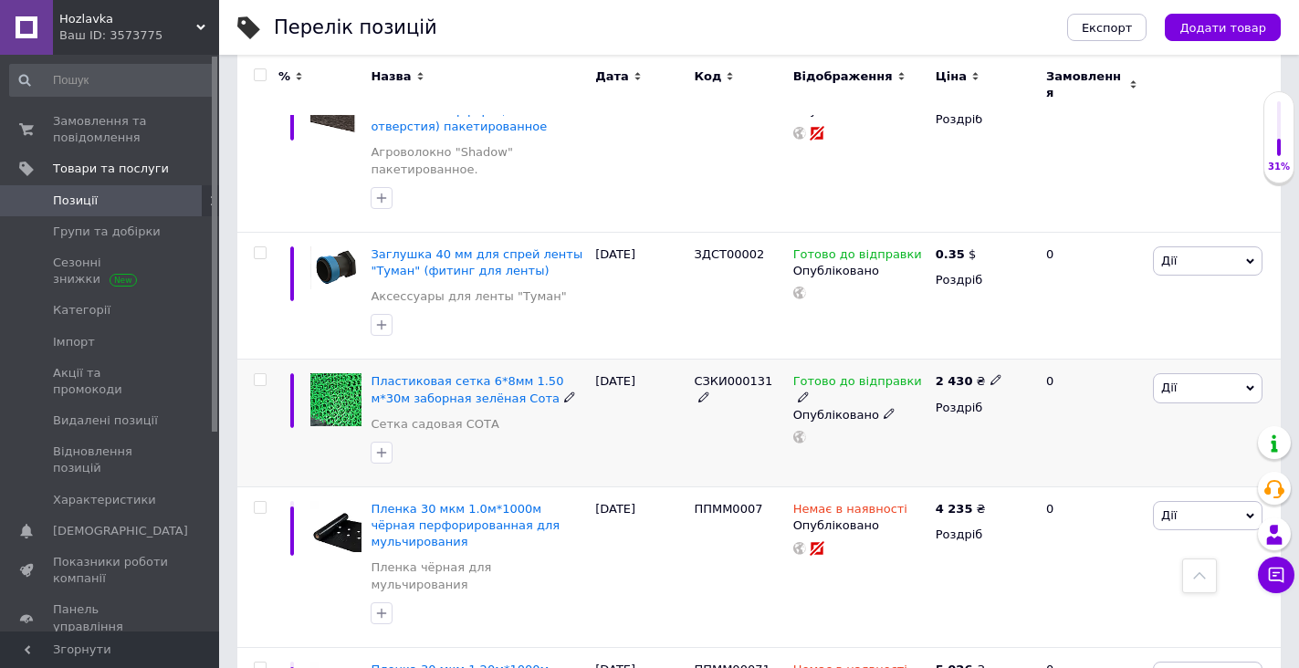
click at [1180, 373] on span "Дії" at bounding box center [1208, 387] width 110 height 29
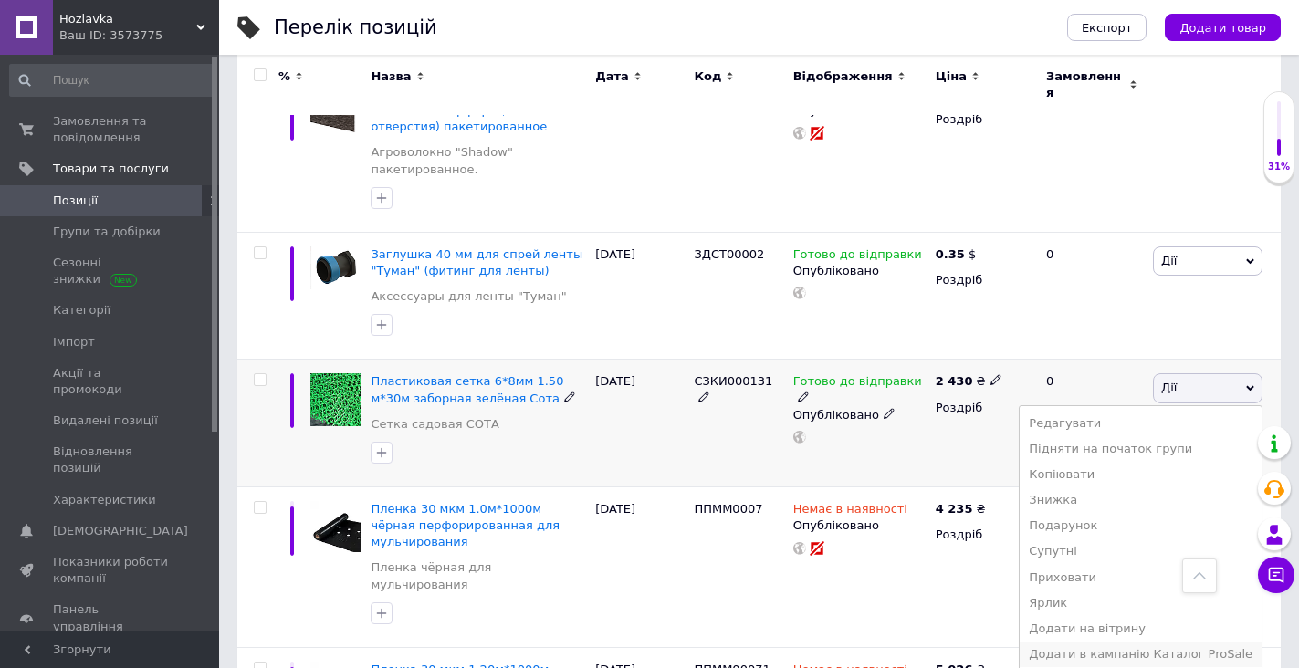
click at [1138, 646] on li "Додати в кампанію Каталог ProSale" at bounding box center [1140, 655] width 242 height 26
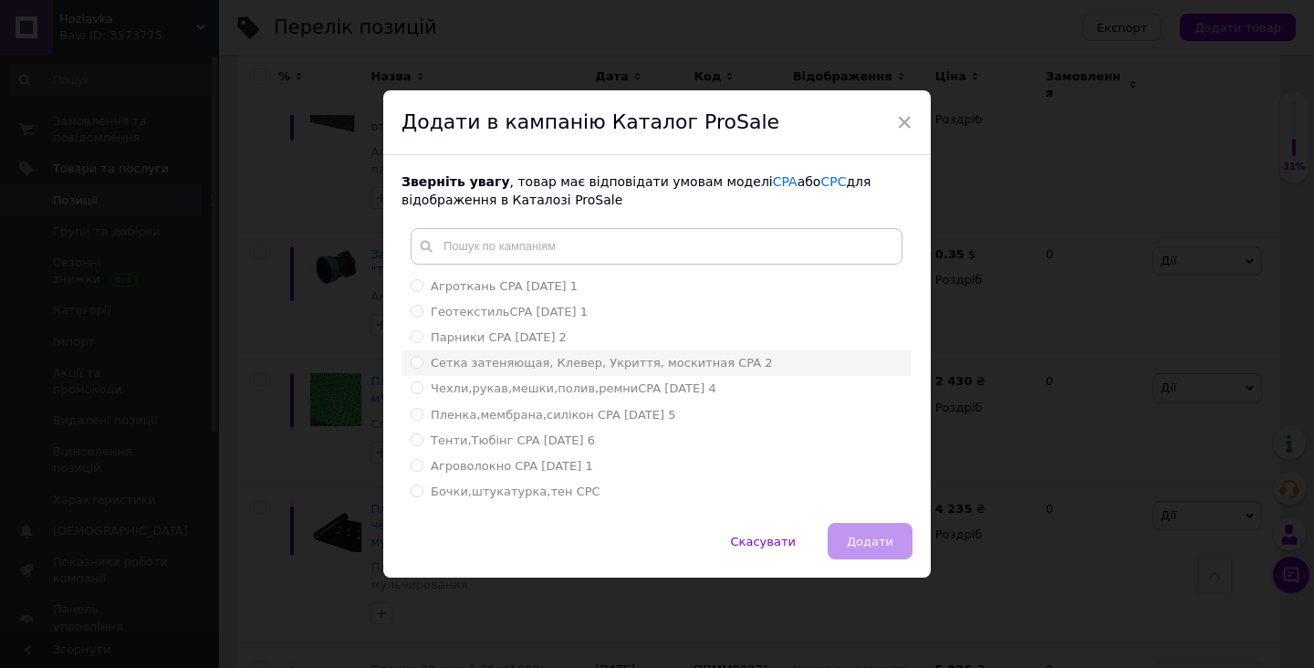
click at [522, 356] on span "Сетка затеняющая, Клевер, Укриття, москитная CPA 2" at bounding box center [602, 363] width 342 height 14
click at [422, 356] on input "Сетка затеняющая, Клевер, Укриття, москитная CPA 2" at bounding box center [417, 362] width 12 height 12
radio input "true"
click at [873, 545] on span "Додати" at bounding box center [870, 542] width 47 height 14
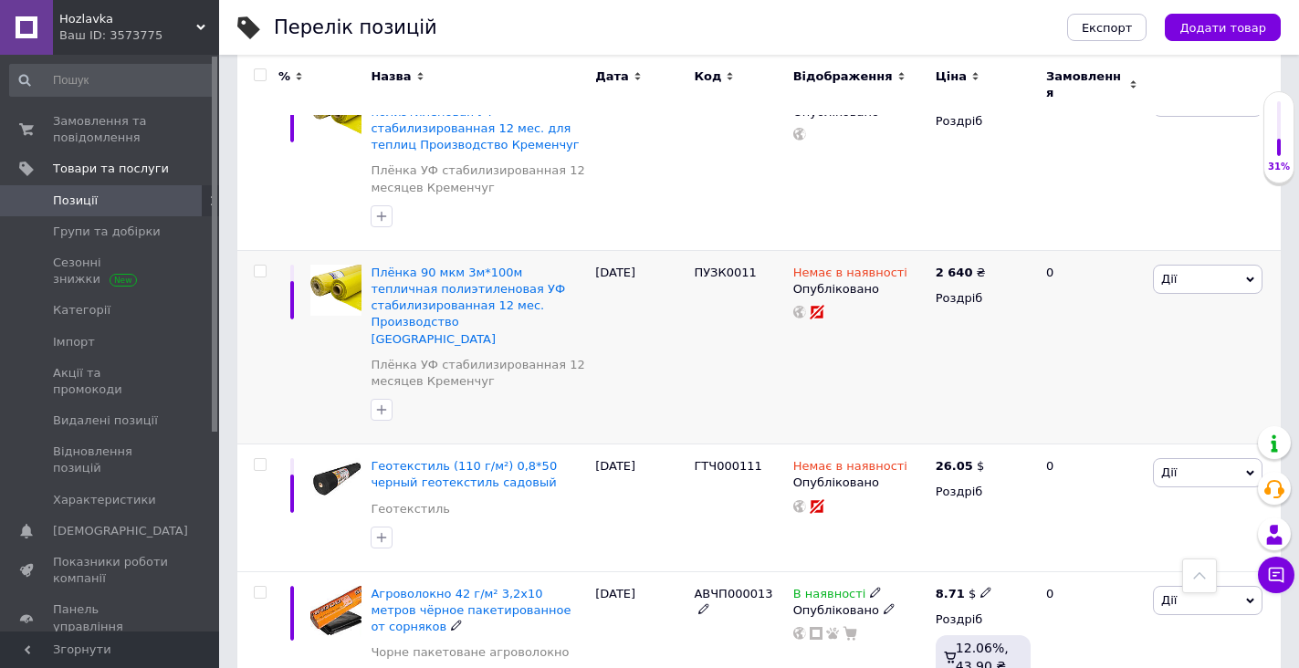
scroll to position [2173, 0]
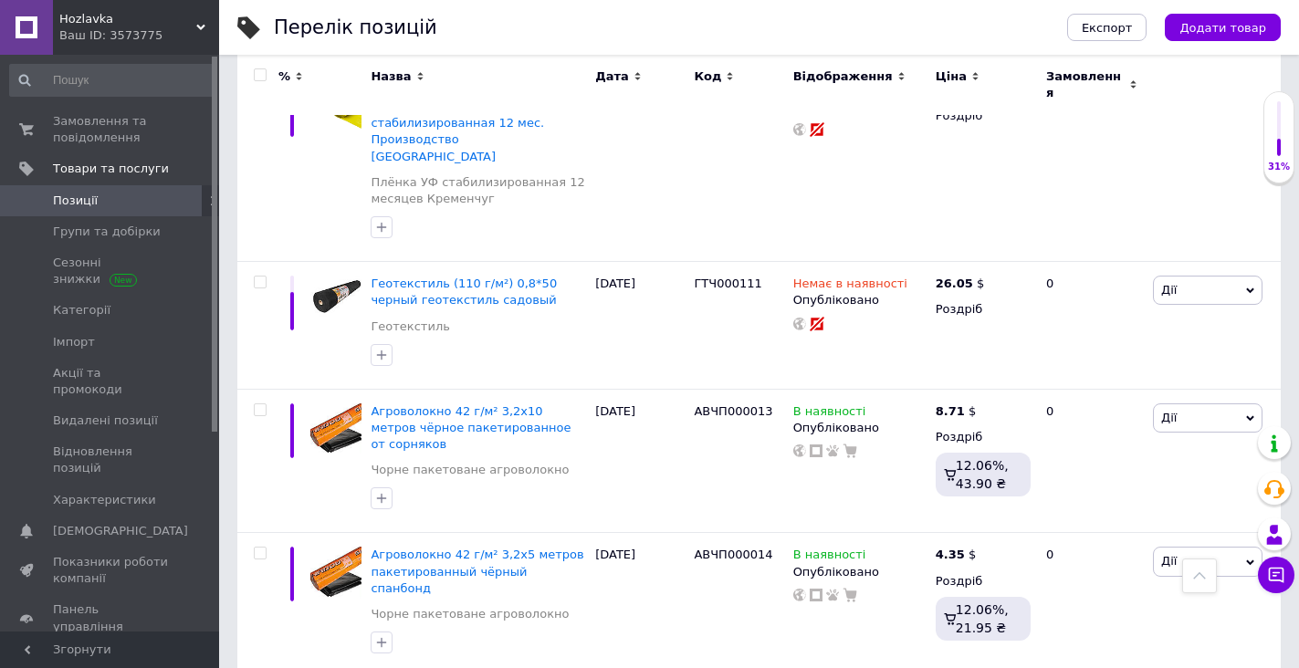
click at [81, 11] on span "Hozlavka" at bounding box center [127, 19] width 137 height 16
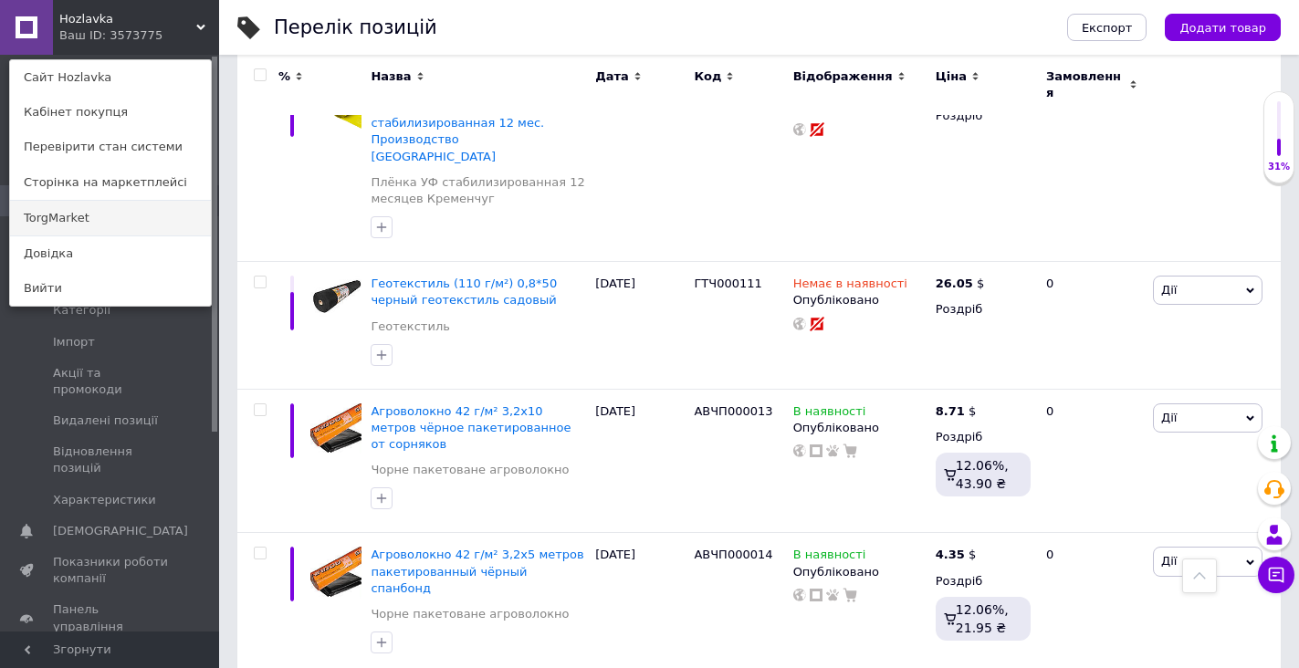
click at [90, 224] on link "TorgMarket" at bounding box center [110, 218] width 201 height 35
